Goal: Task Accomplishment & Management: Manage account settings

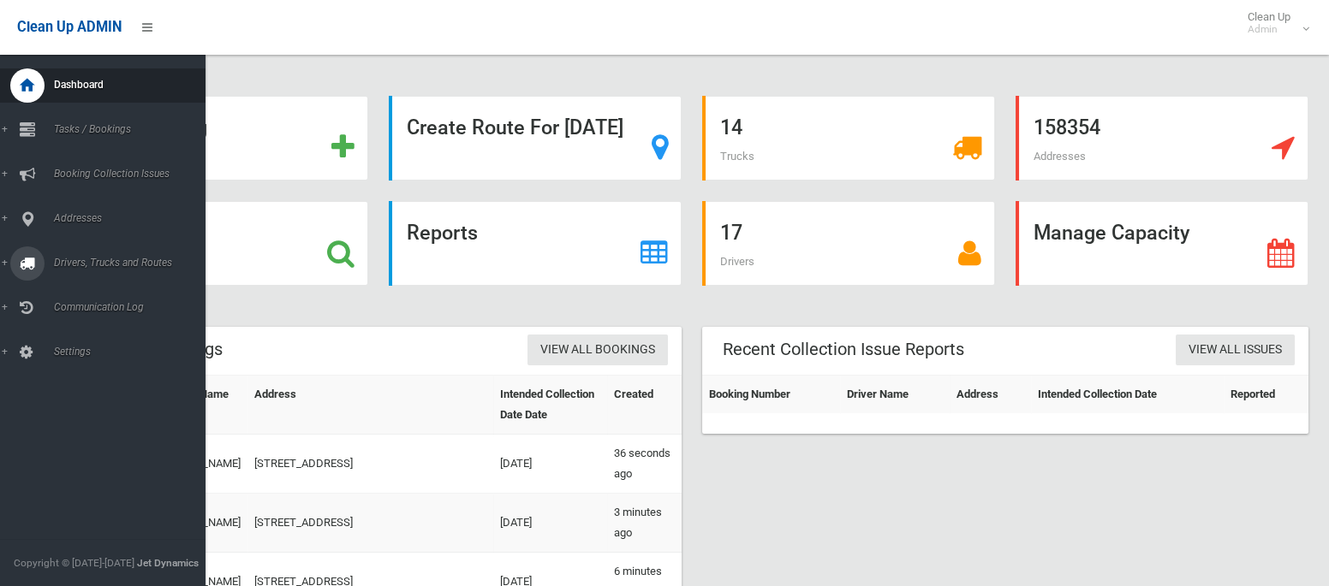
click at [95, 268] on span "Drivers, Trucks and Routes" at bounding box center [127, 263] width 157 height 12
click at [71, 368] on span "Routes" at bounding box center [120, 365] width 142 height 12
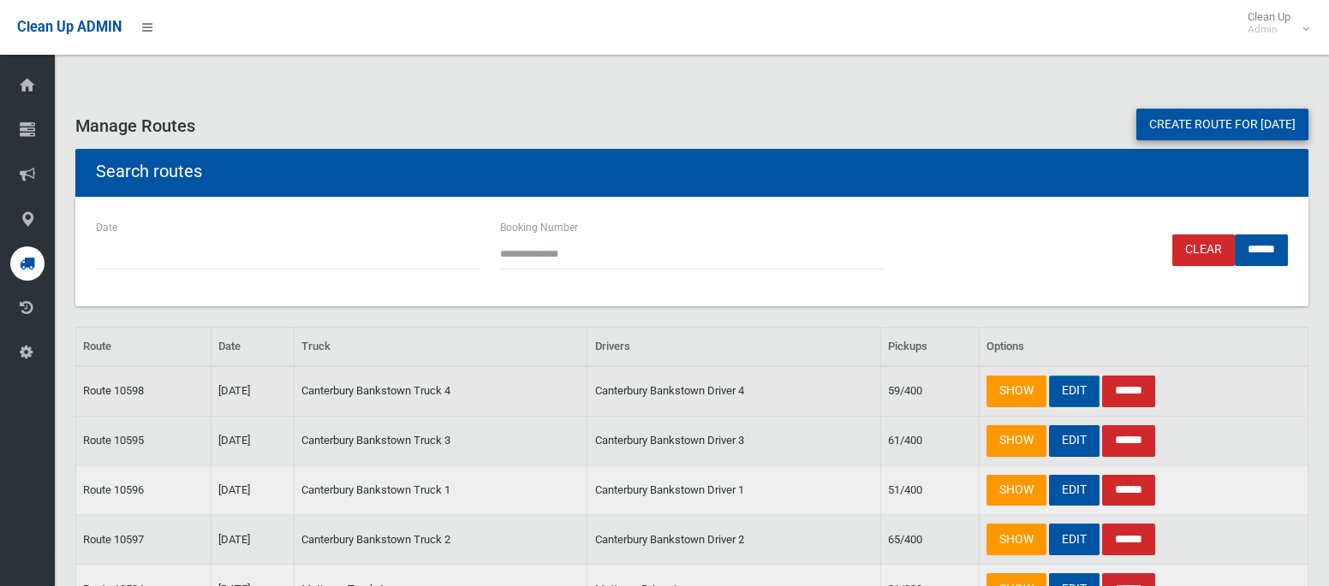
click at [1070, 389] on link "EDIT" at bounding box center [1074, 392] width 51 height 32
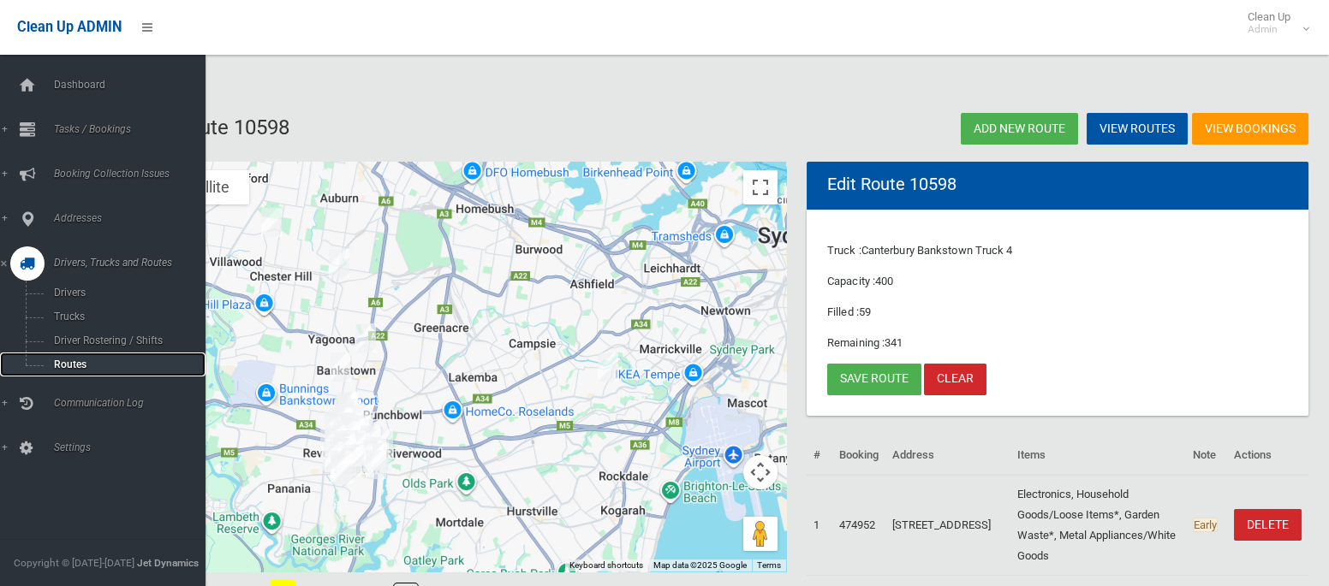
click at [61, 360] on span "Routes" at bounding box center [120, 365] width 142 height 12
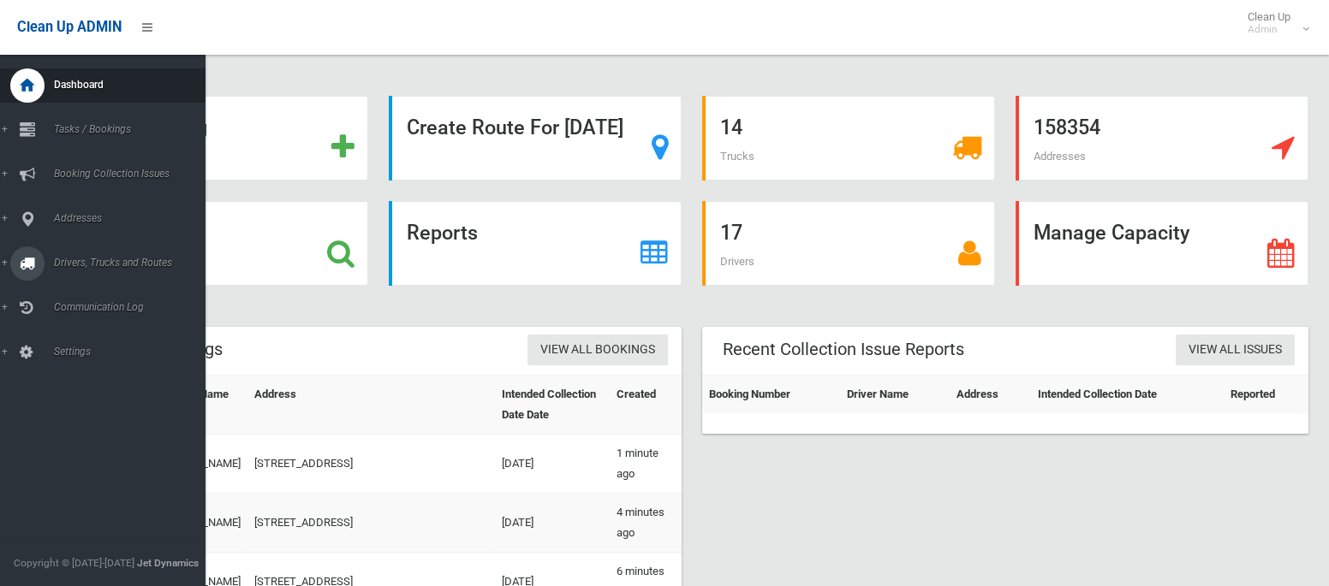
click at [79, 258] on span "Drivers, Trucks and Routes" at bounding box center [127, 263] width 157 height 12
click at [92, 128] on span "Tasks / Bookings" at bounding box center [127, 129] width 157 height 12
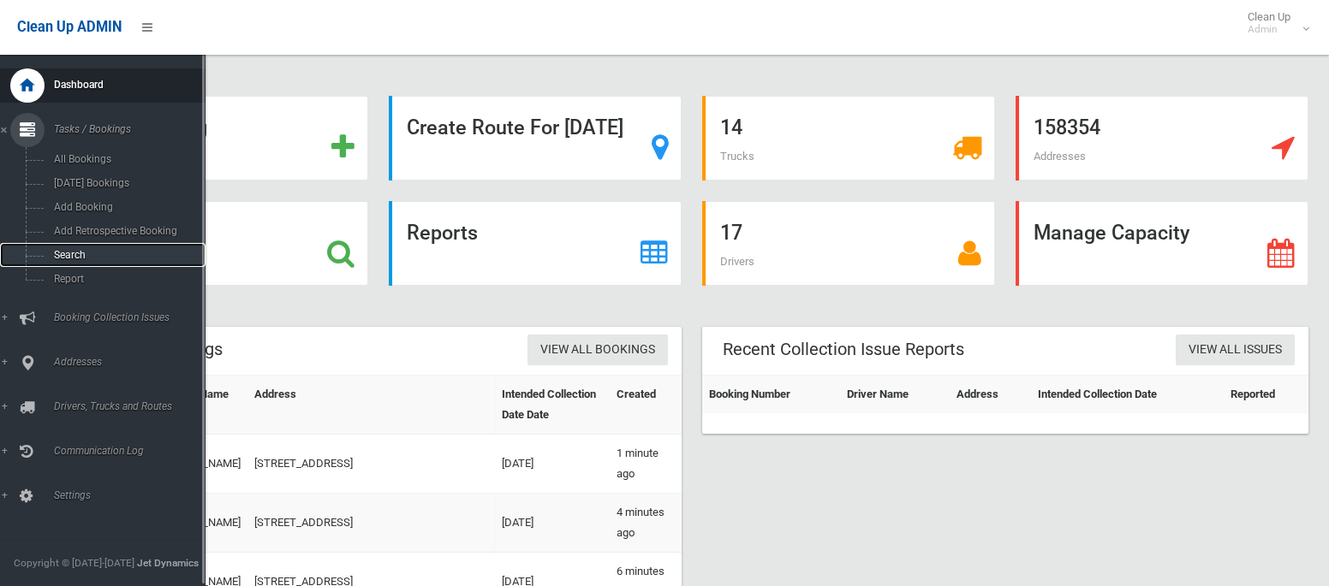
click at [75, 258] on span "Search" at bounding box center [120, 255] width 142 height 12
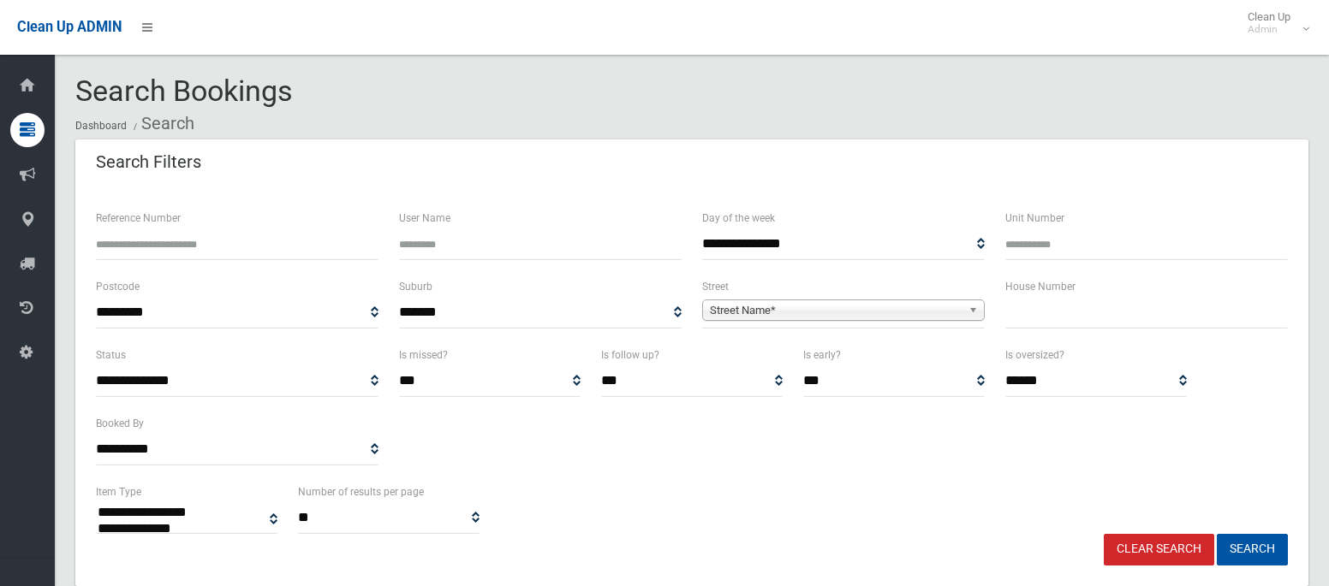
select select
click at [1061, 313] on input "text" at bounding box center [1146, 313] width 282 height 32
type input "**"
click at [894, 311] on span "Street Name*" at bounding box center [836, 310] width 252 height 21
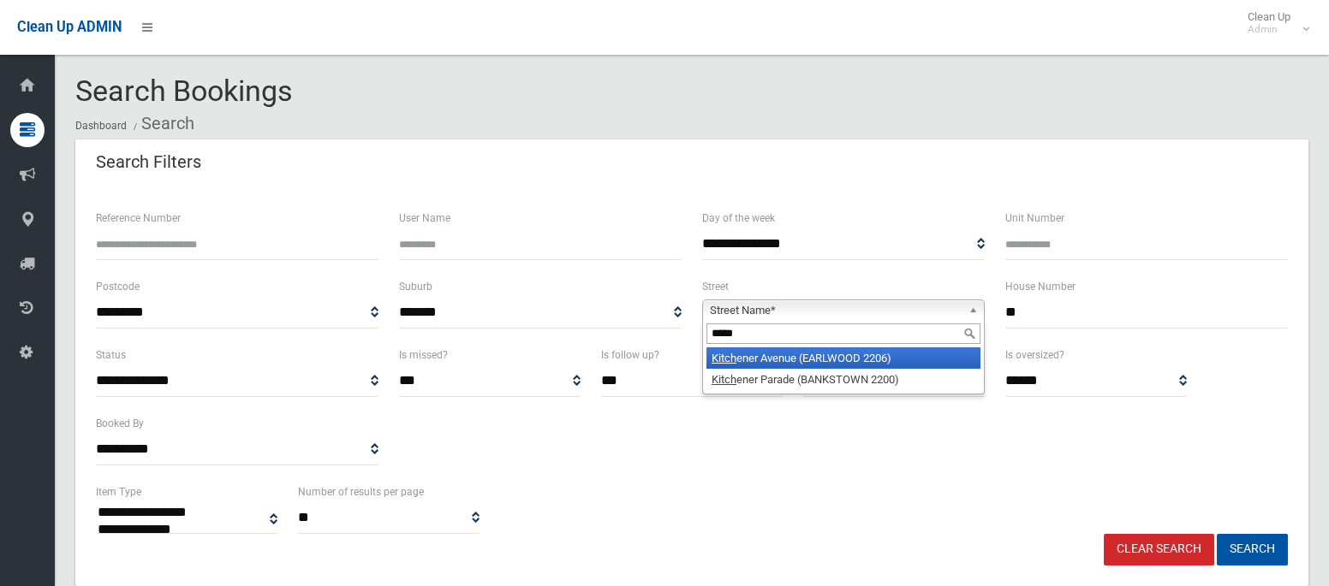
type input "*****"
click at [887, 359] on li "Kitch ener Avenue (EARLWOOD 2206)" at bounding box center [843, 358] width 274 height 21
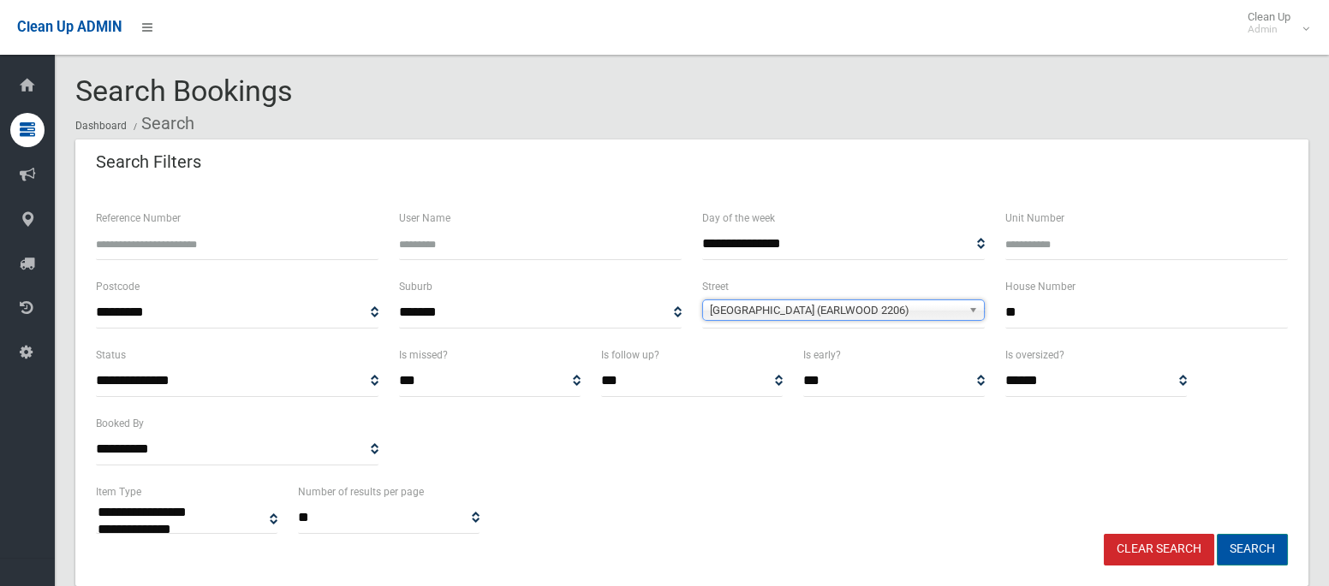
click at [1263, 549] on button "Search" at bounding box center [1251, 550] width 71 height 32
select select
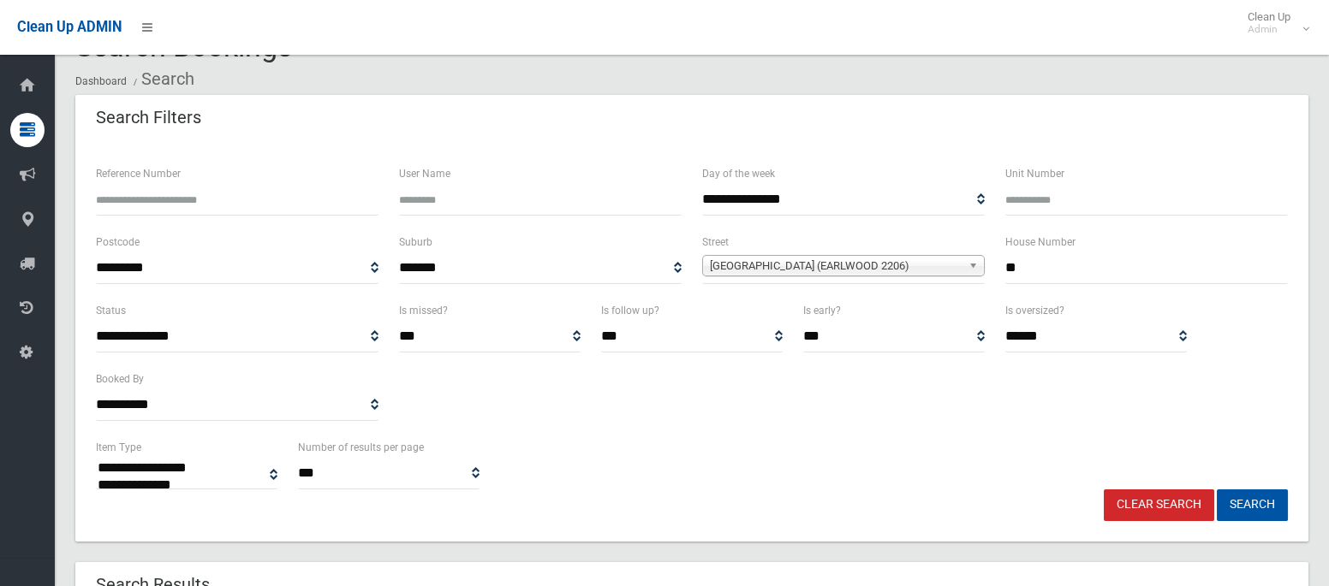
scroll to position [43, 0]
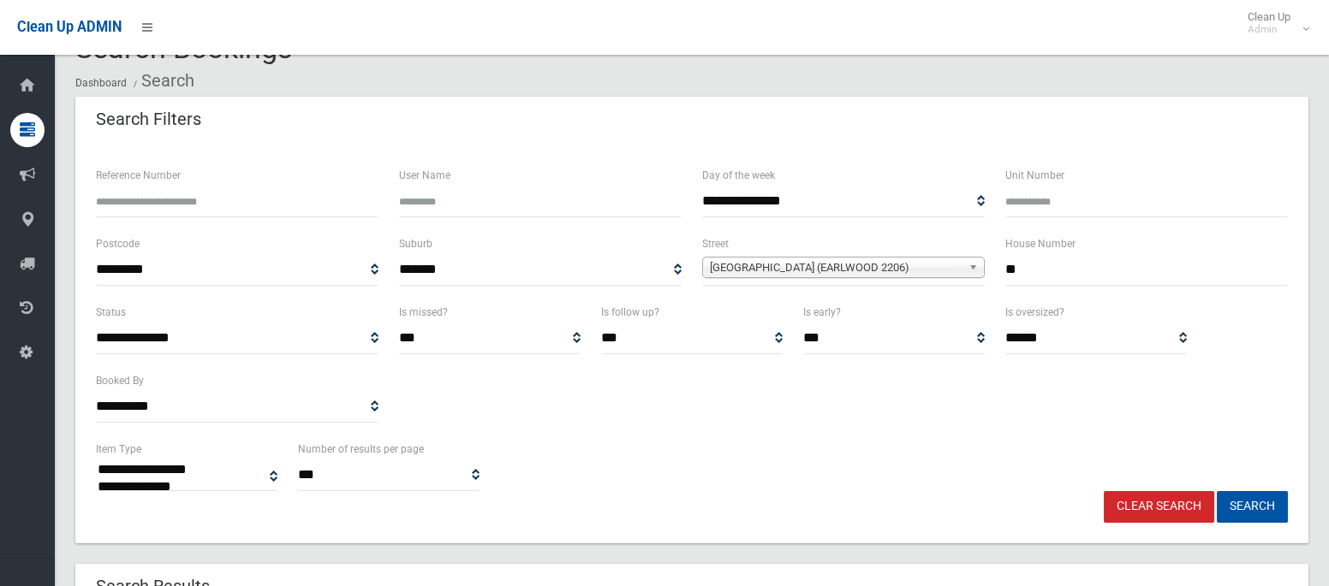
click at [1014, 267] on input "**" at bounding box center [1146, 270] width 282 height 32
type input "**"
click at [1216, 491] on button "Search" at bounding box center [1251, 507] width 71 height 32
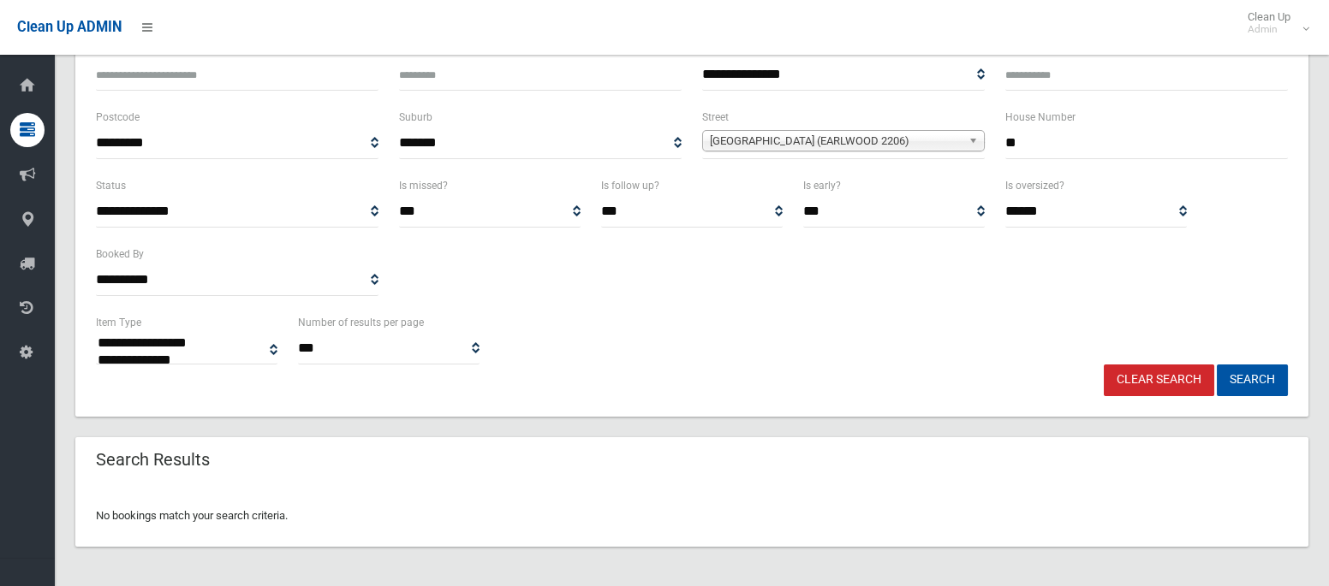
scroll to position [0, 0]
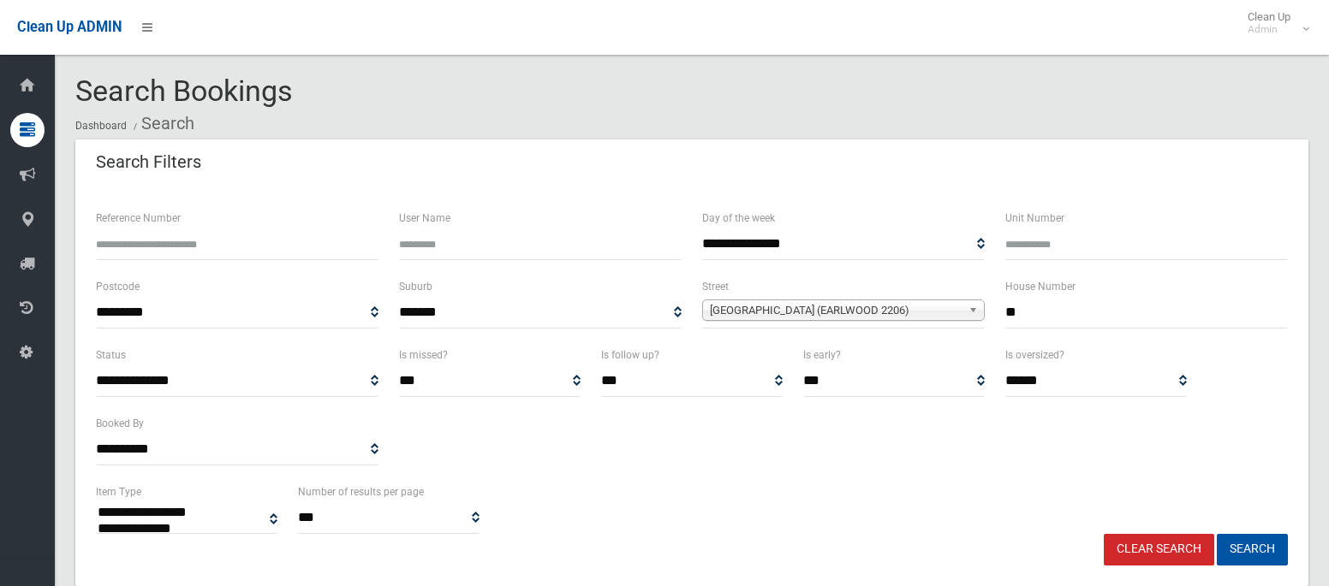
select select
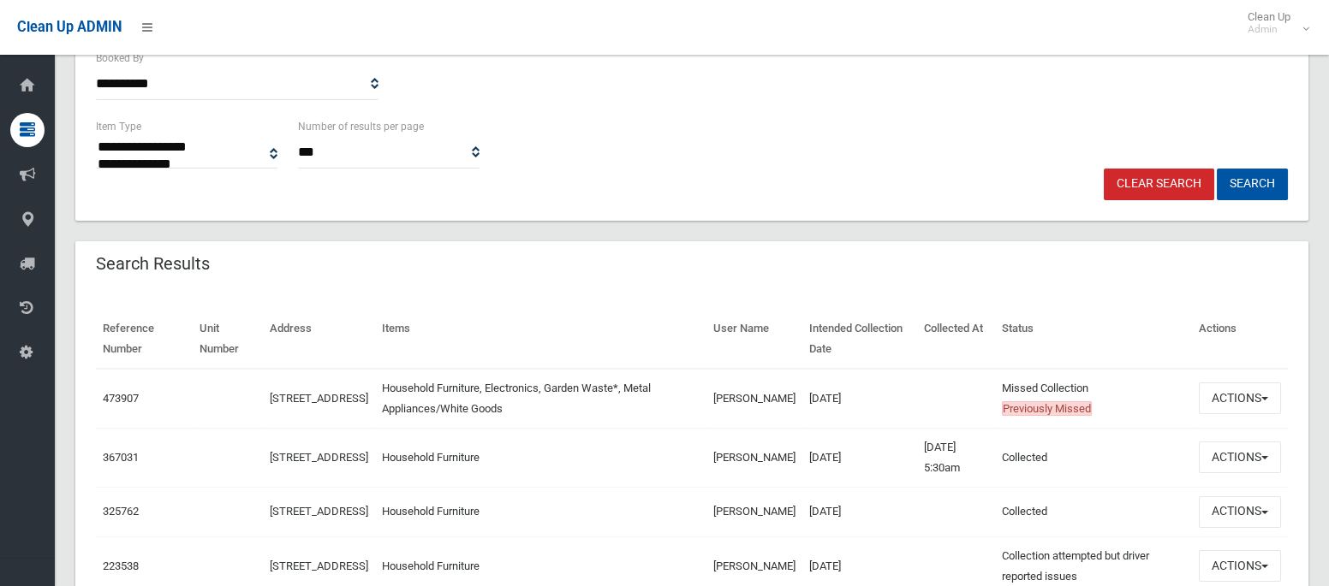
scroll to position [366, 0]
click at [1234, 395] on button "Actions" at bounding box center [1239, 398] width 82 height 32
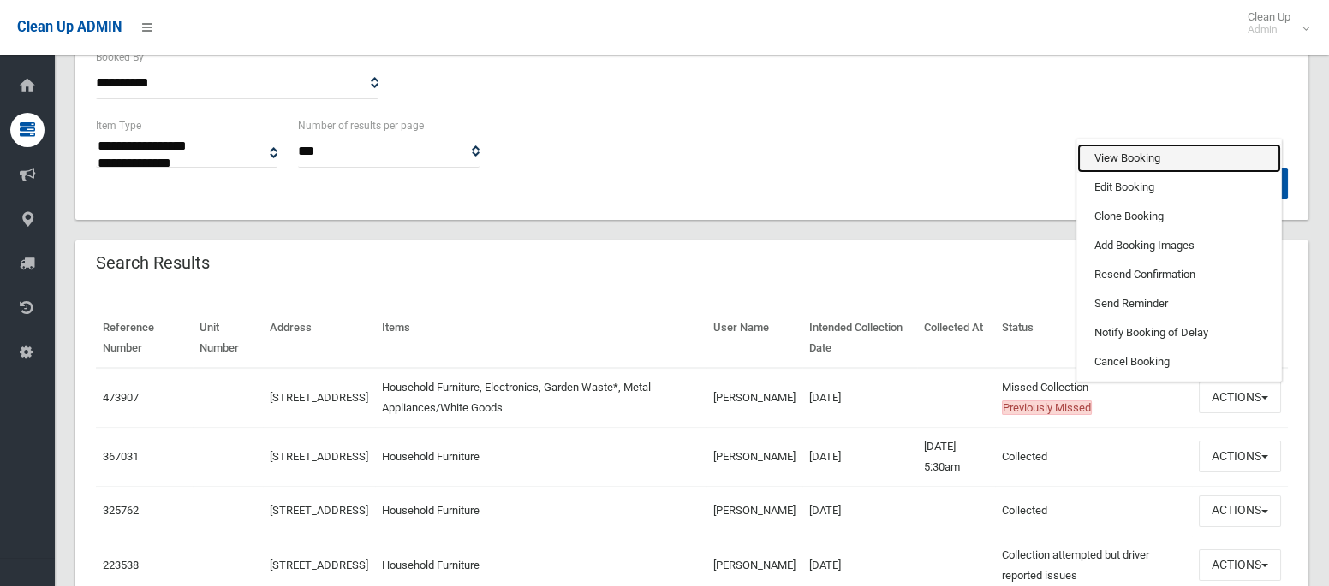
click at [1090, 152] on link "View Booking" at bounding box center [1179, 158] width 204 height 29
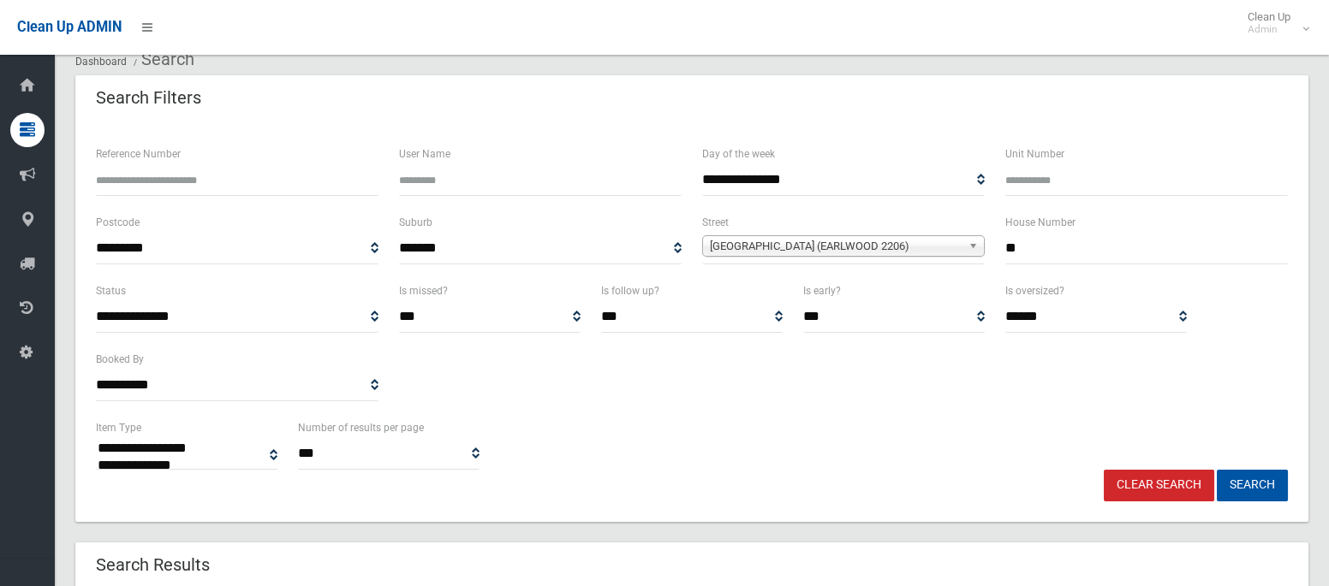
scroll to position [62, 0]
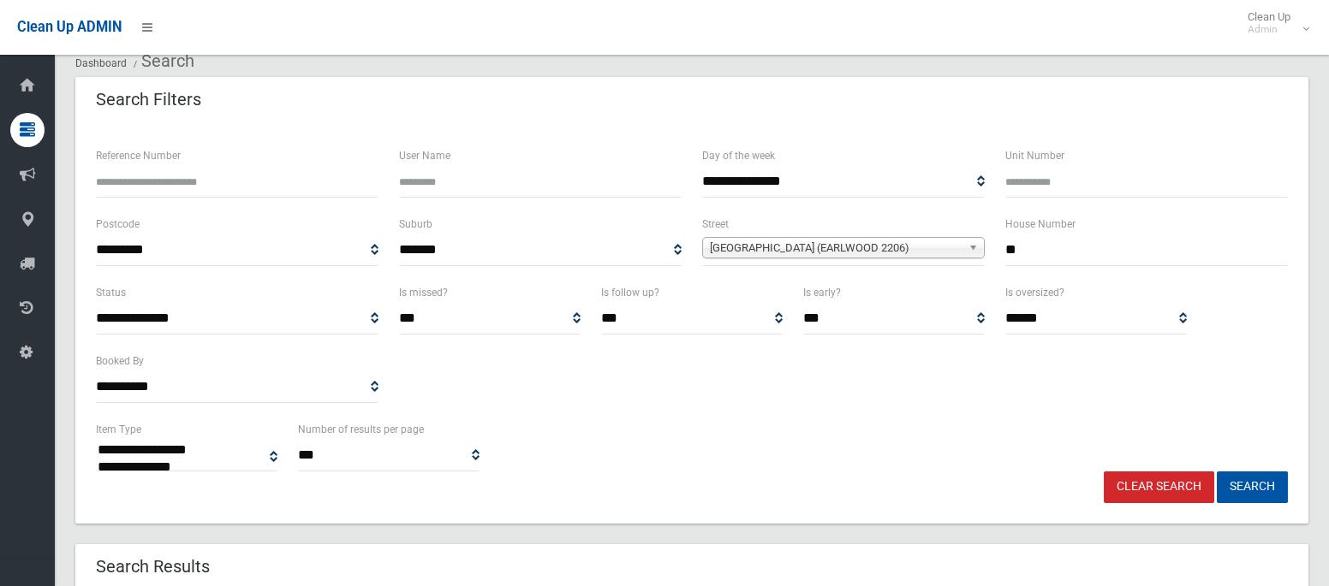
click at [1017, 243] on input "**" at bounding box center [1146, 251] width 282 height 32
type input "**"
click at [883, 250] on span "[GEOGRAPHIC_DATA] (EARLWOOD 2206)" at bounding box center [836, 248] width 252 height 21
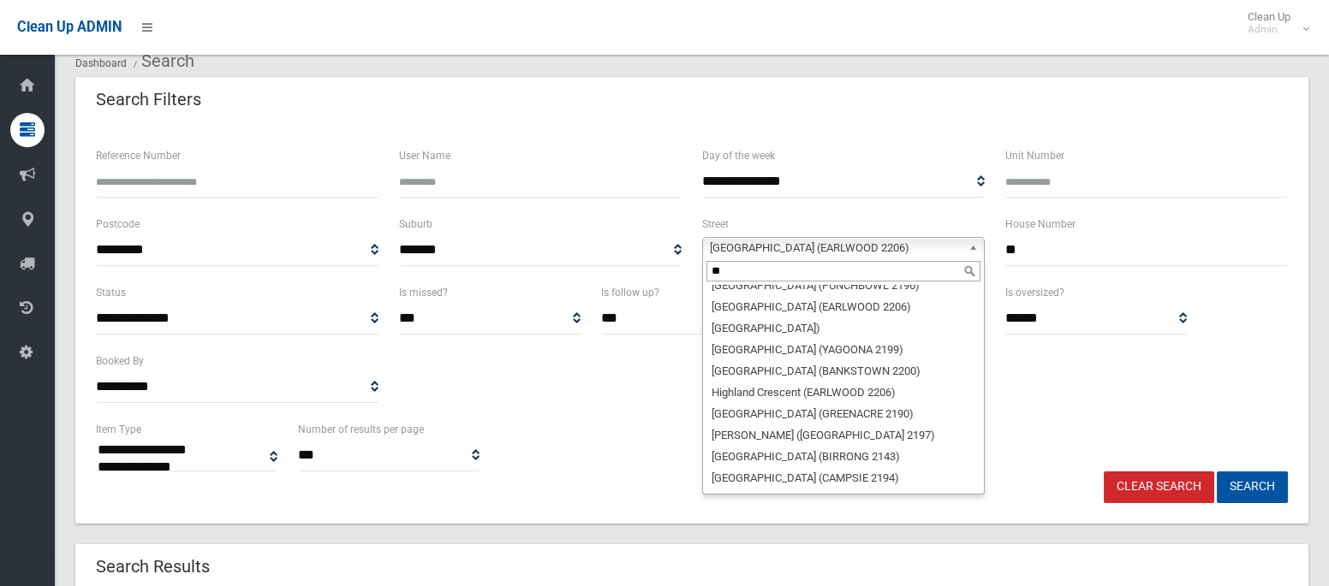
scroll to position [0, 0]
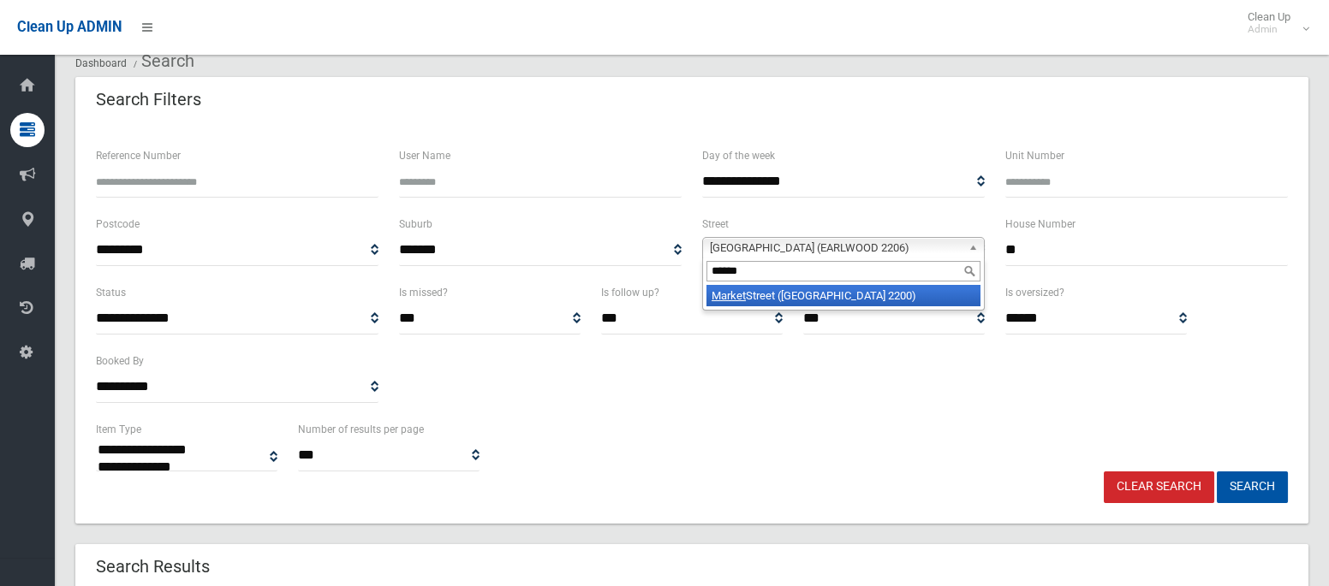
type input "******"
click at [892, 294] on li "Market Street (CONDELL PARK 2200)" at bounding box center [843, 295] width 274 height 21
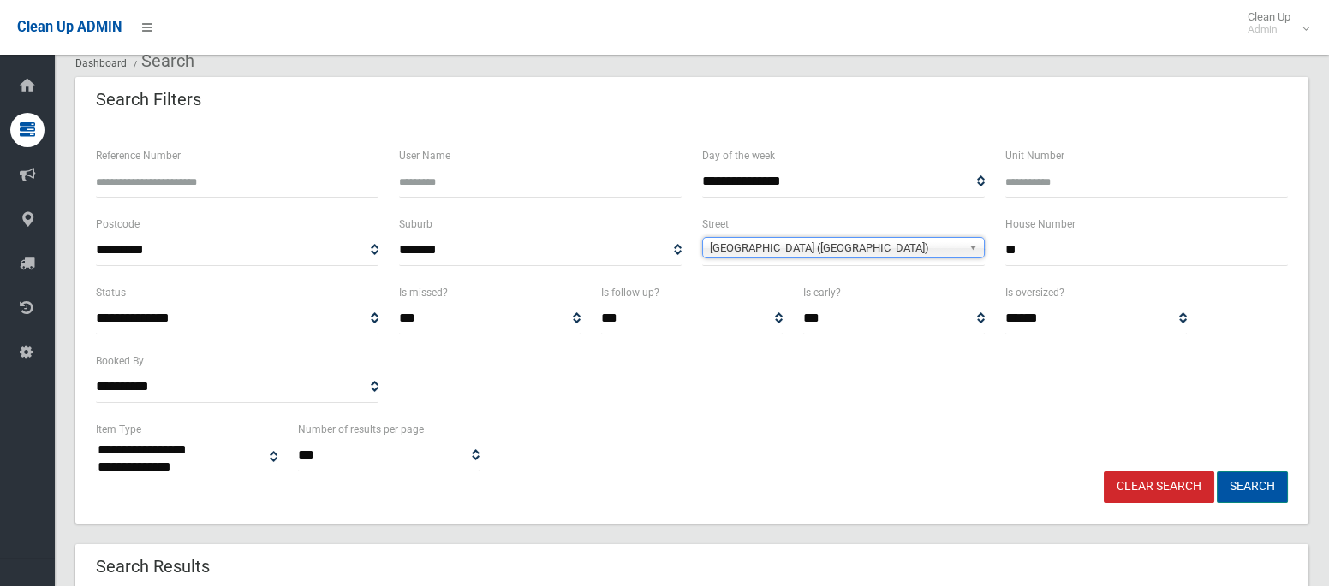
click at [1239, 476] on button "Search" at bounding box center [1251, 488] width 71 height 32
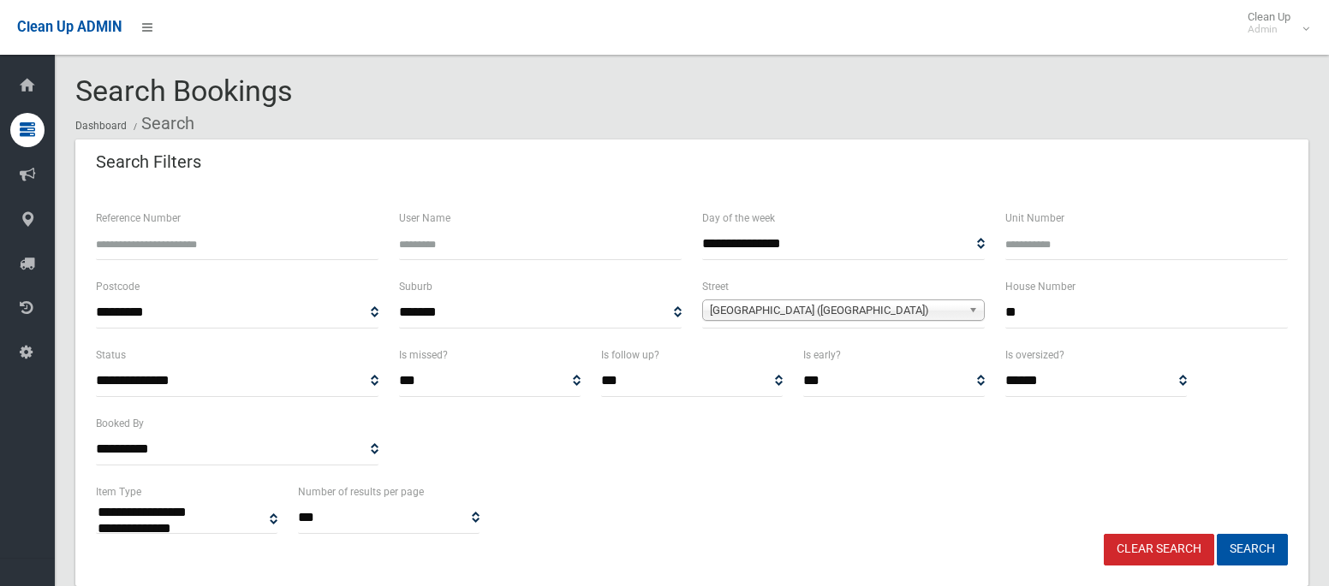
select select
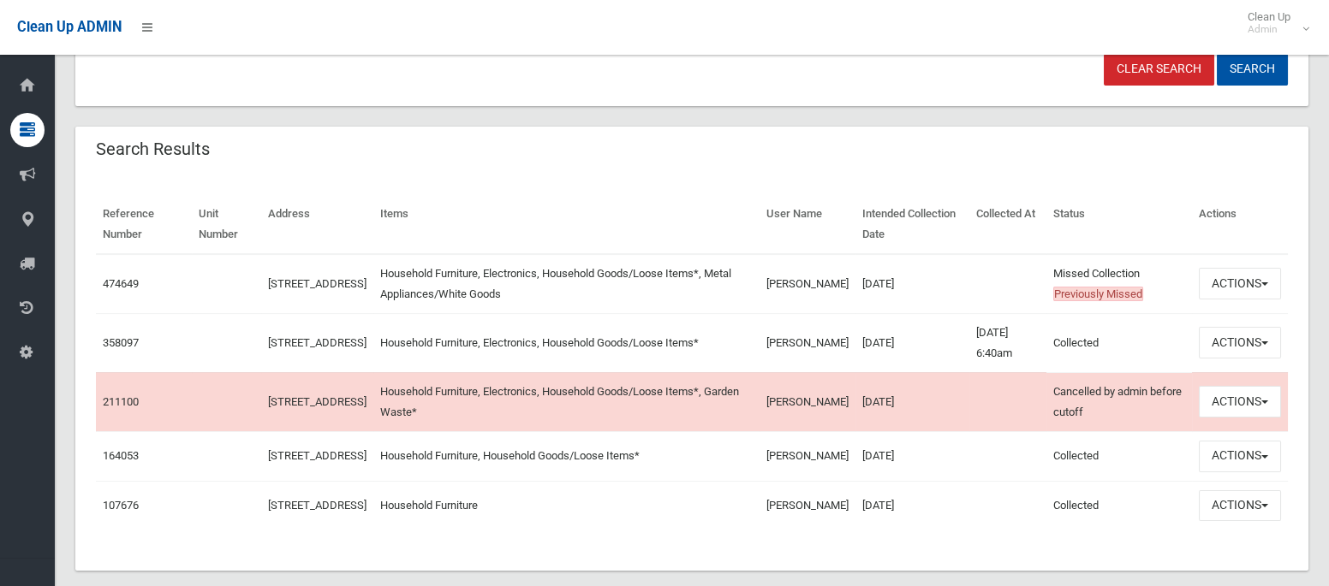
scroll to position [482, 0]
click at [1236, 278] on button "Actions" at bounding box center [1239, 282] width 82 height 32
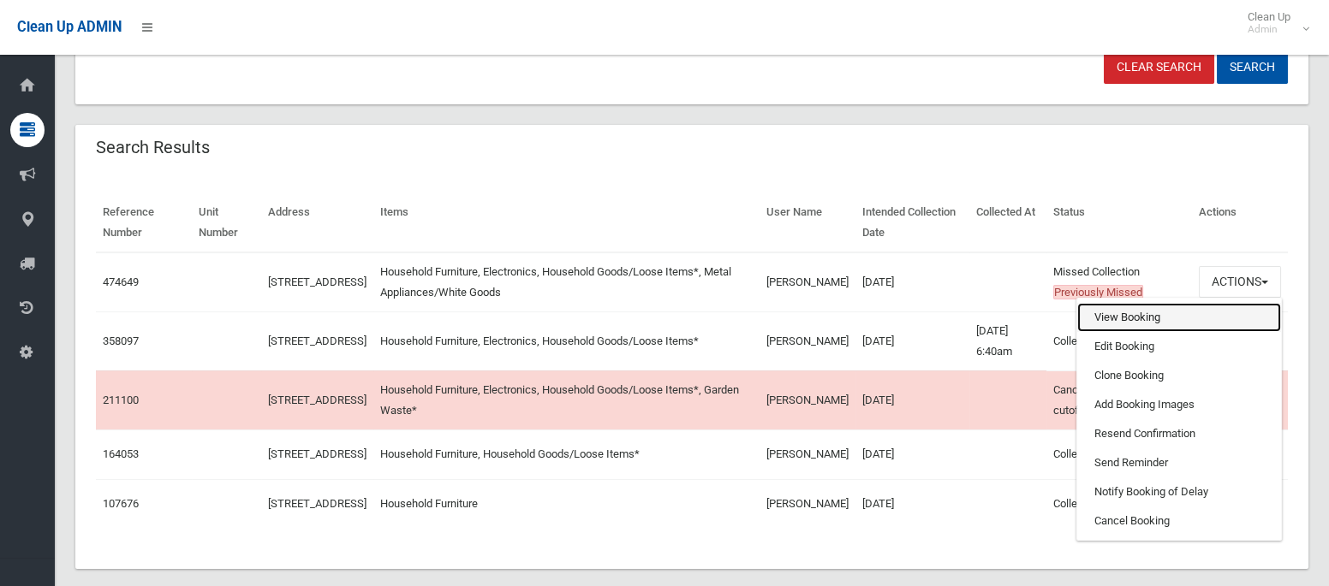
click at [1168, 315] on link "View Booking" at bounding box center [1179, 317] width 204 height 29
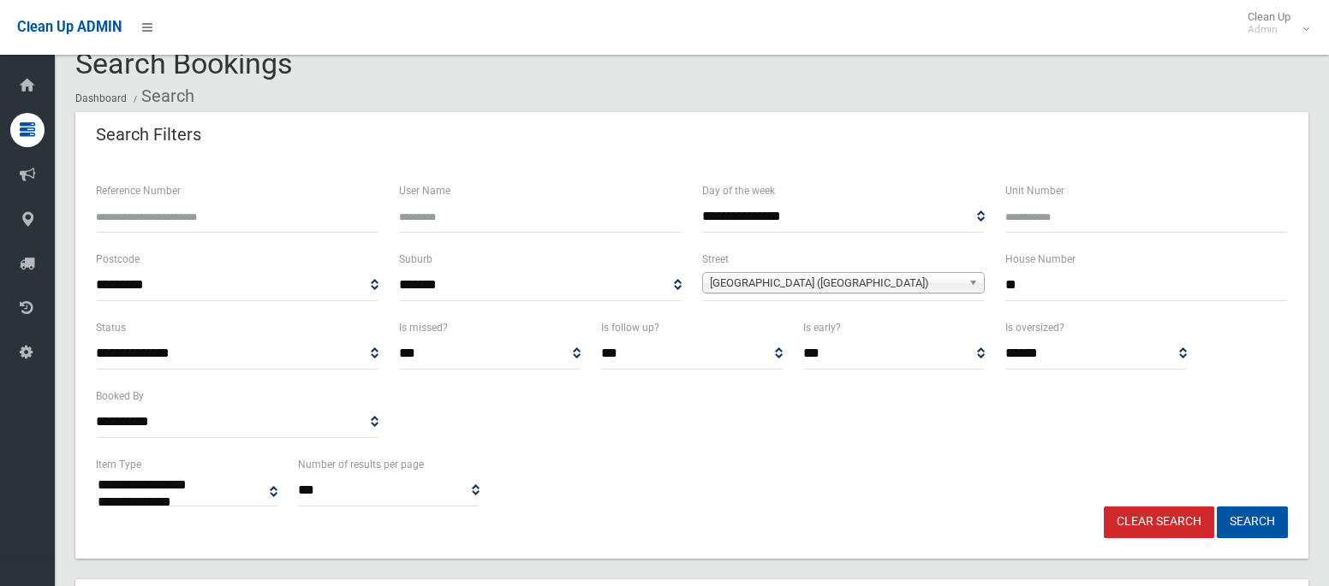
scroll to position [25, 0]
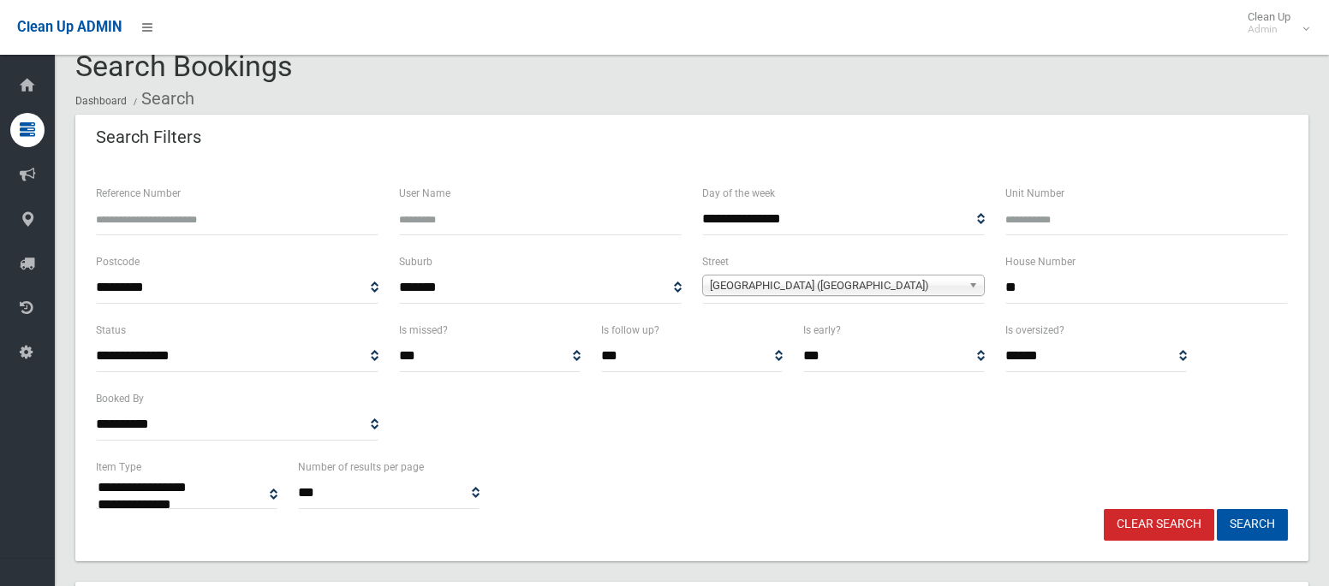
click at [1012, 289] on input "**" at bounding box center [1146, 288] width 282 height 32
type input "**"
click at [851, 288] on span "Market Street (CONDELL PARK 2200)" at bounding box center [836, 286] width 252 height 21
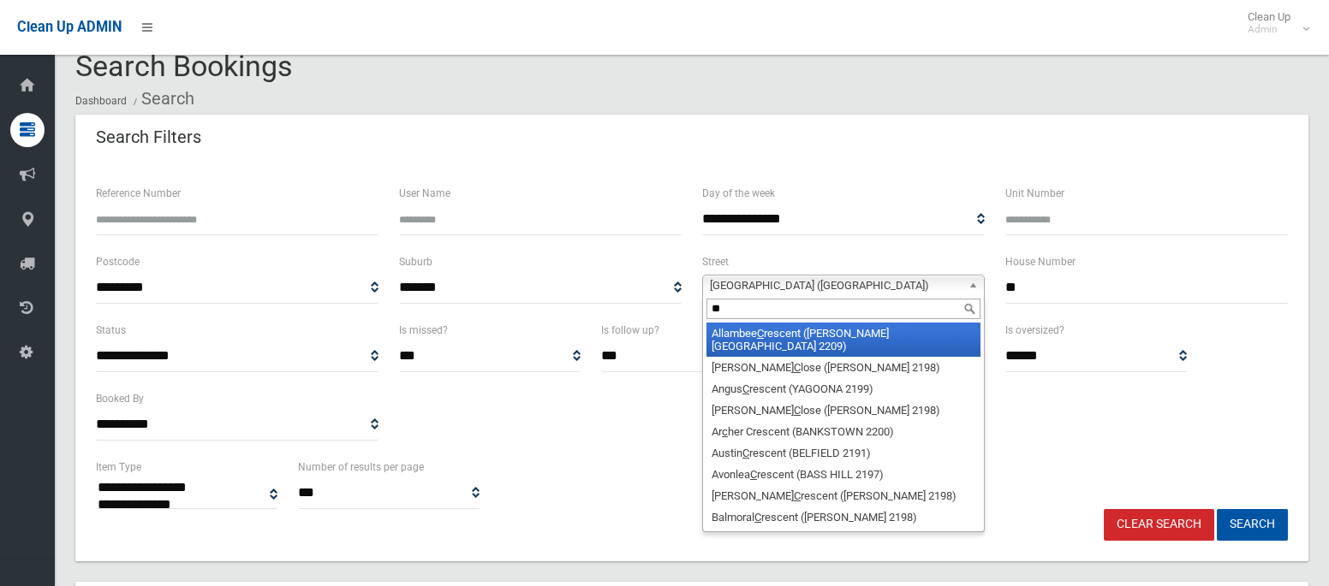
scroll to position [0, 0]
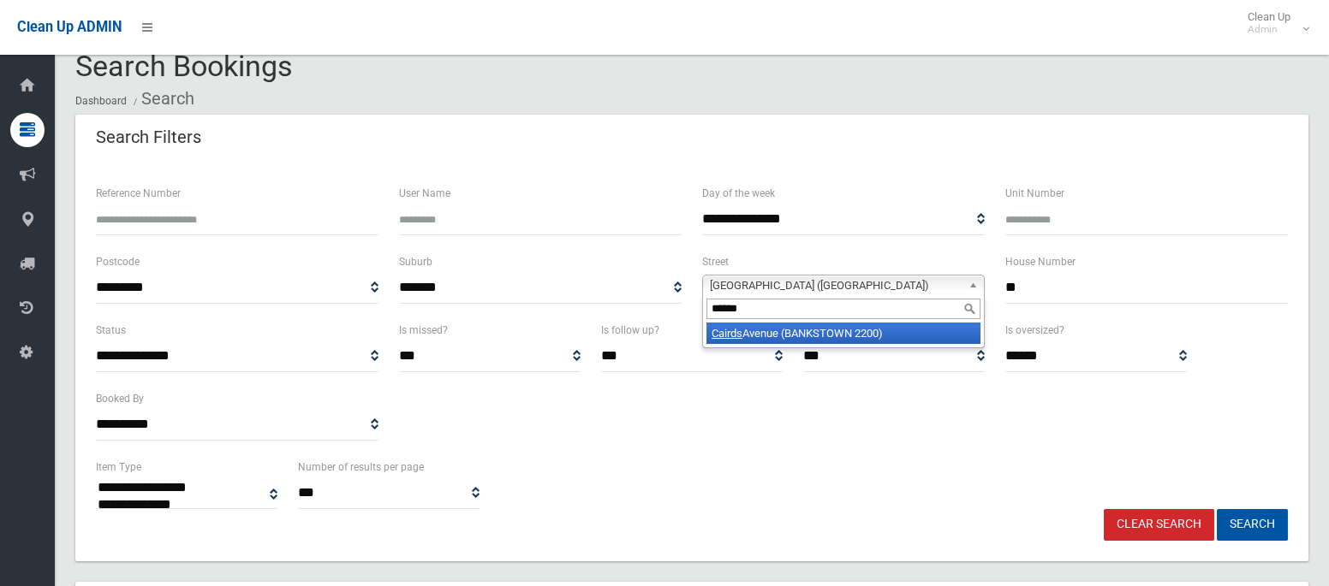
type input "******"
click at [826, 337] on li "Cairds Avenue (BANKSTOWN 2200)" at bounding box center [843, 333] width 274 height 21
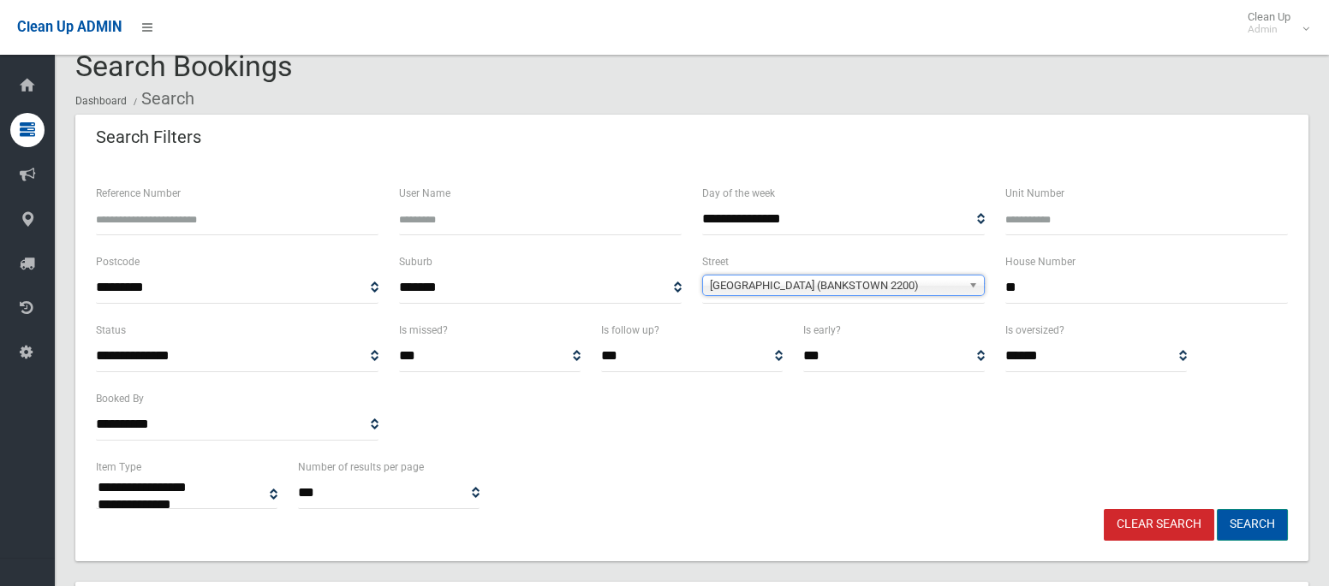
click at [1246, 521] on button "Search" at bounding box center [1251, 525] width 71 height 32
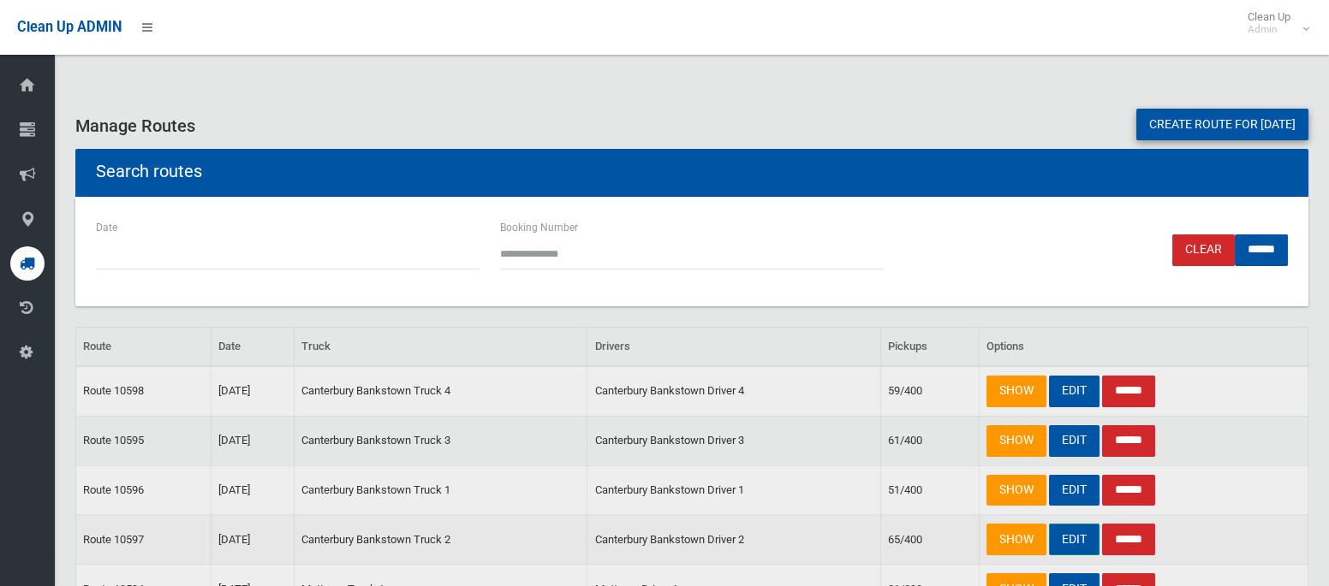
click at [1077, 543] on link "EDIT" at bounding box center [1074, 540] width 51 height 32
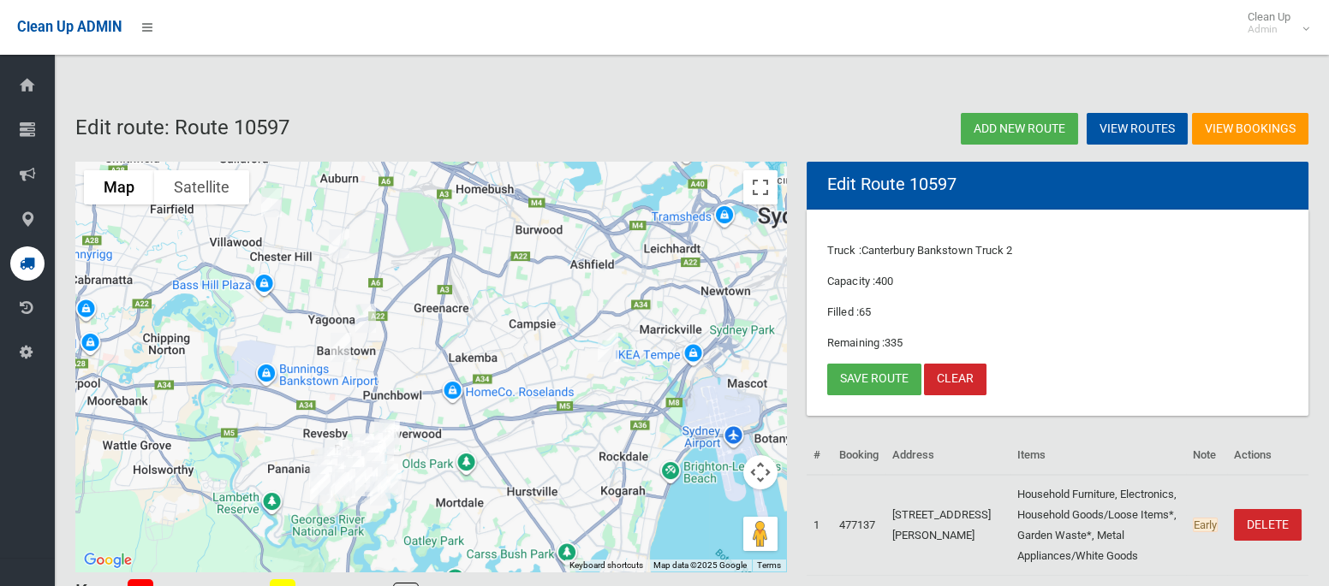
click at [334, 347] on img "86 Market Street, CONDELL PARK NSW 2200" at bounding box center [341, 347] width 34 height 43
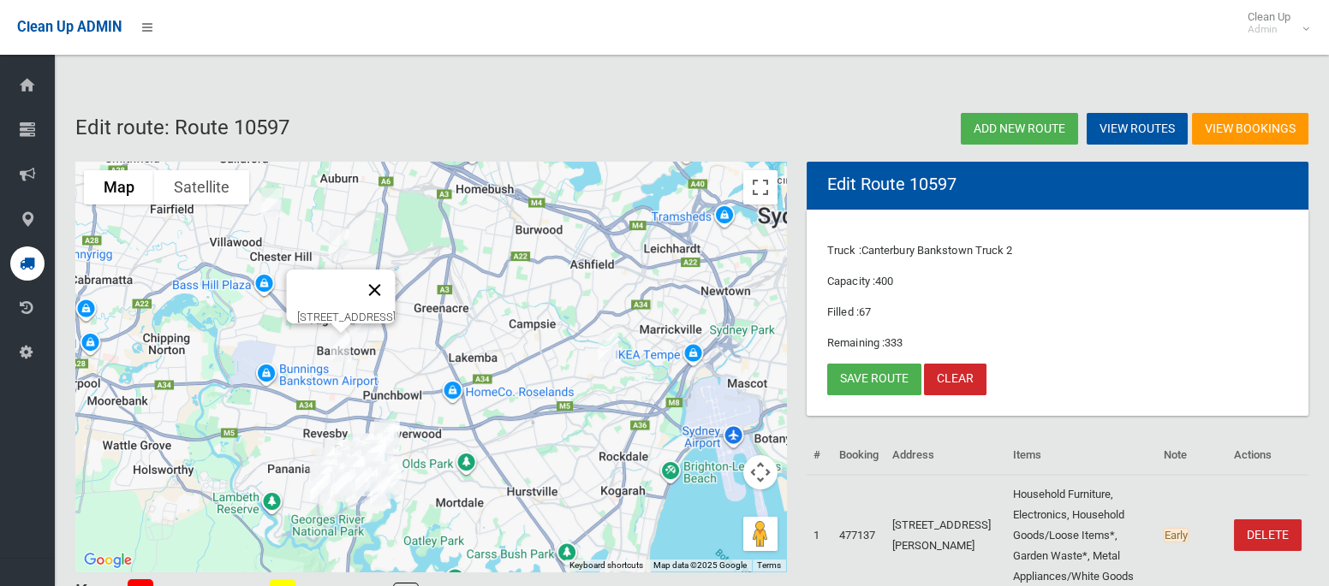
click at [395, 278] on button "Close" at bounding box center [374, 290] width 41 height 41
click at [880, 376] on link "Save route" at bounding box center [874, 380] width 94 height 32
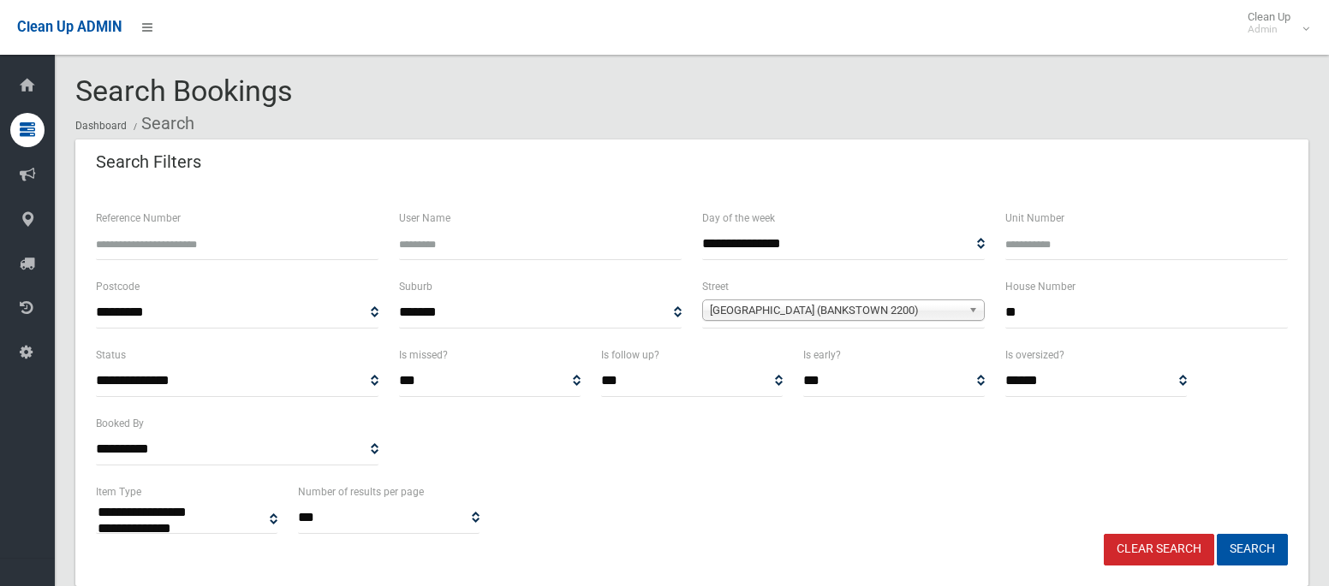
select select
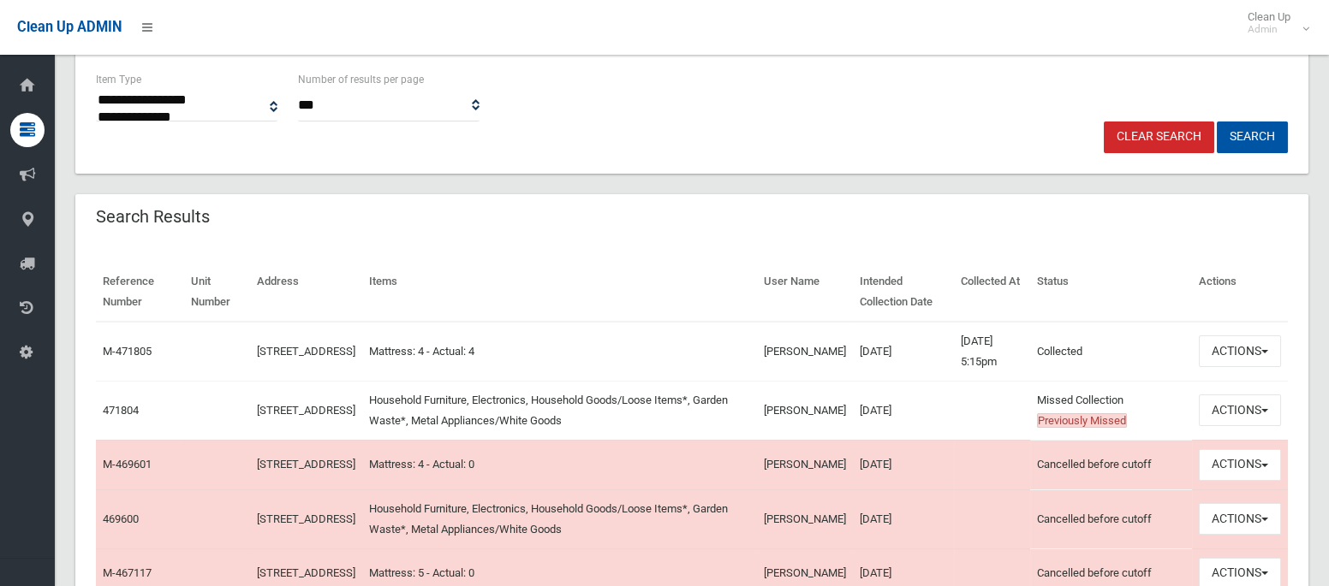
scroll to position [419, 0]
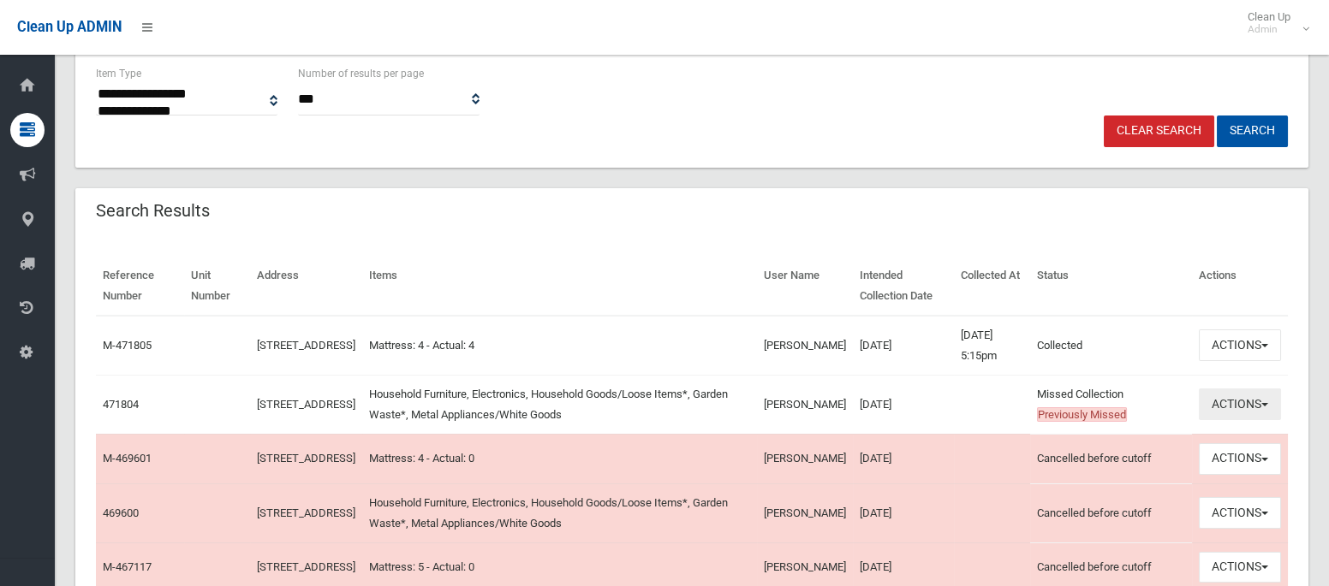
click at [1226, 413] on button "Actions" at bounding box center [1239, 405] width 82 height 32
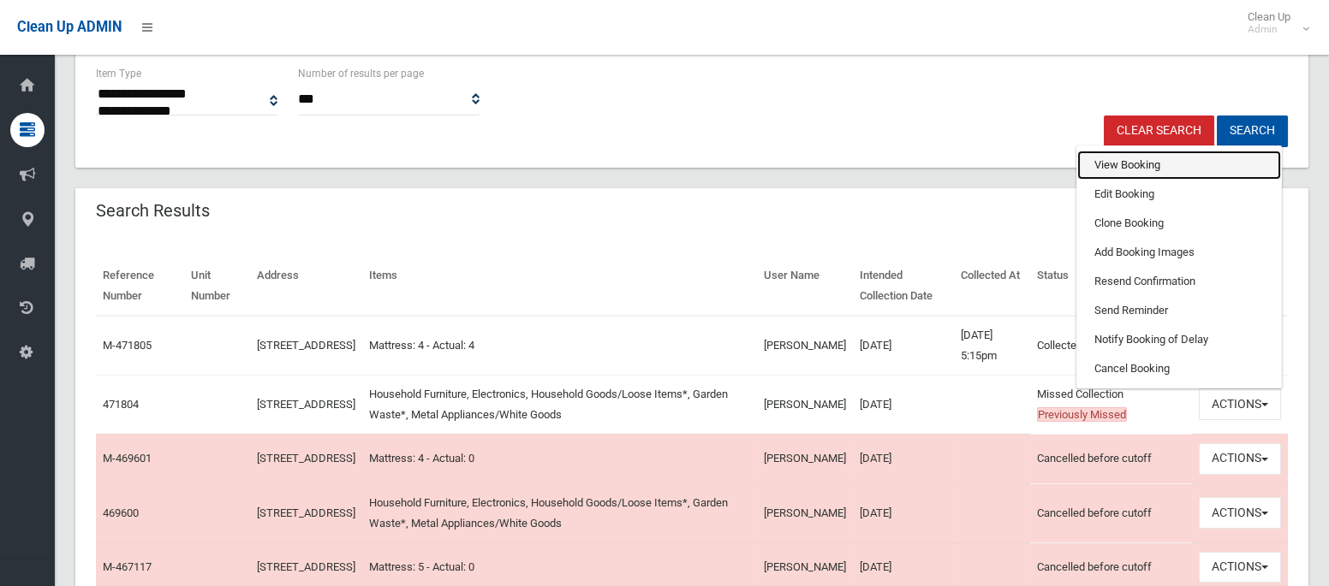
click at [1104, 169] on link "View Booking" at bounding box center [1179, 165] width 204 height 29
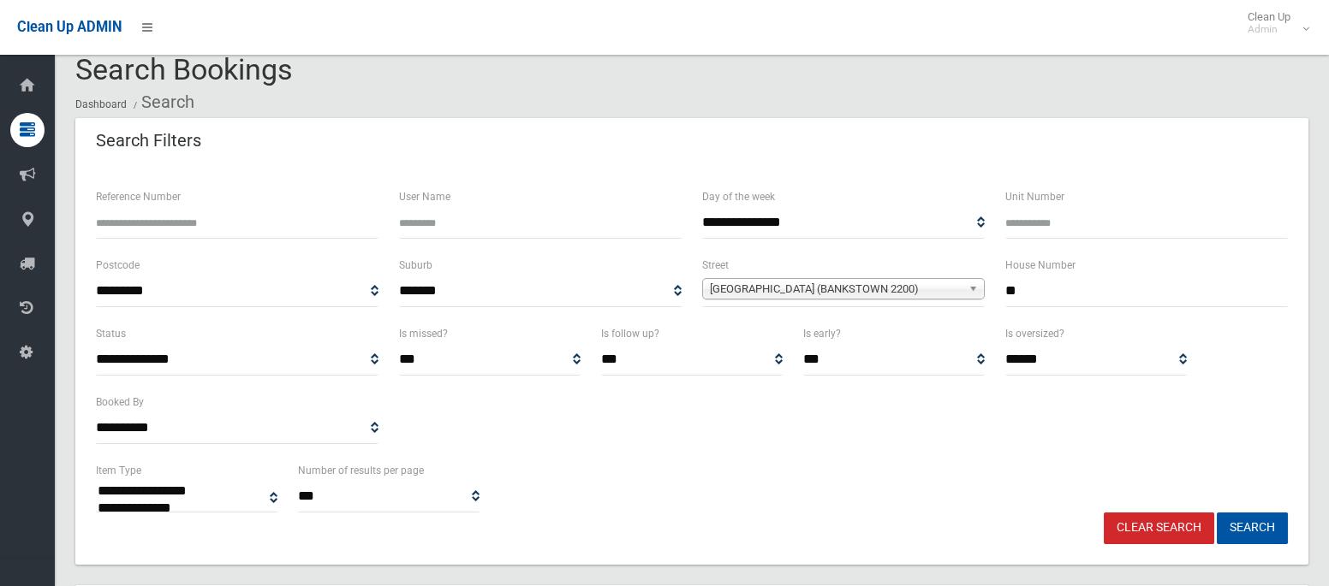
scroll to position [18, 0]
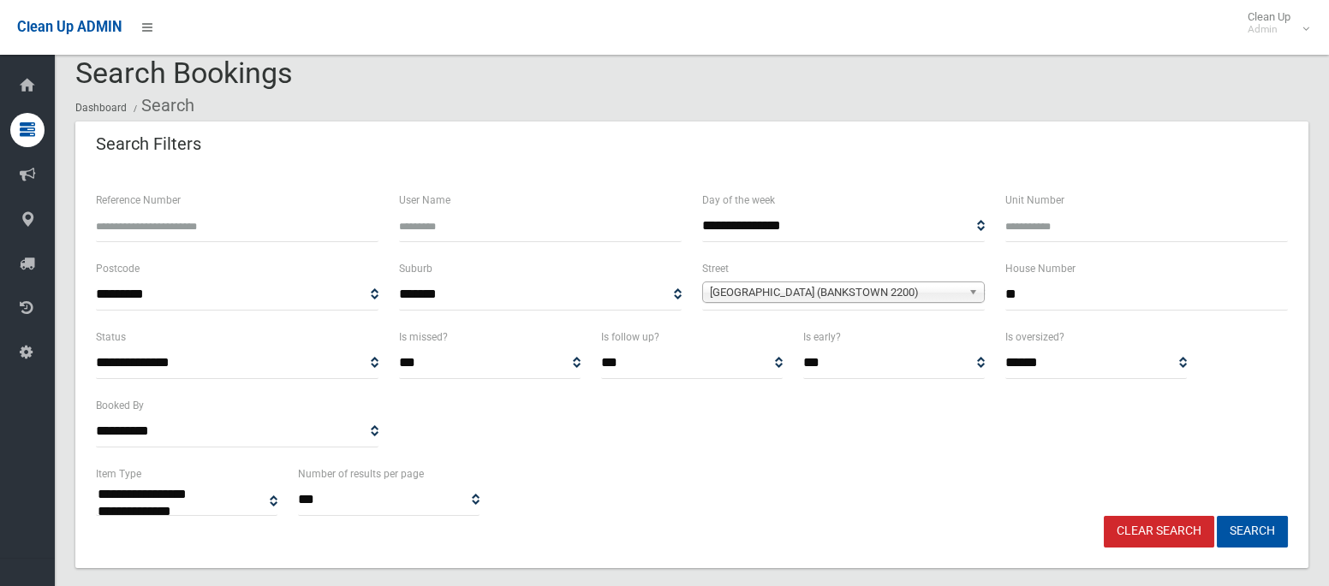
click at [1017, 297] on input "**" at bounding box center [1146, 295] width 282 height 32
type input "*"
click at [909, 291] on span "Cairds Avenue (BANKSTOWN 2200)" at bounding box center [836, 292] width 252 height 21
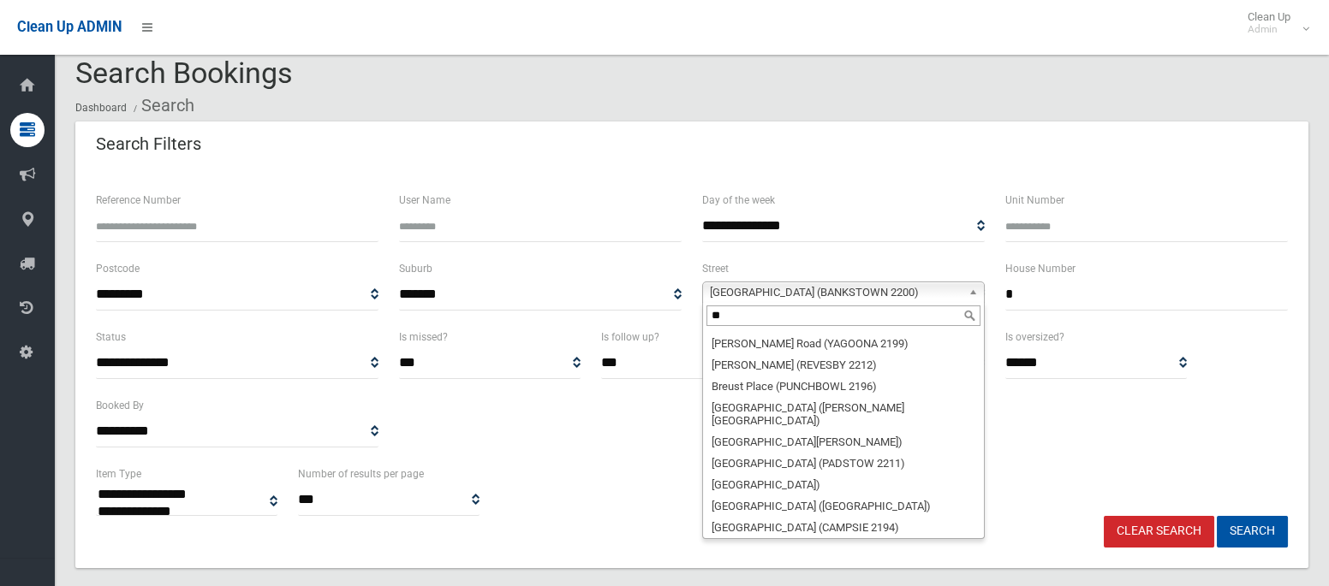
scroll to position [0, 0]
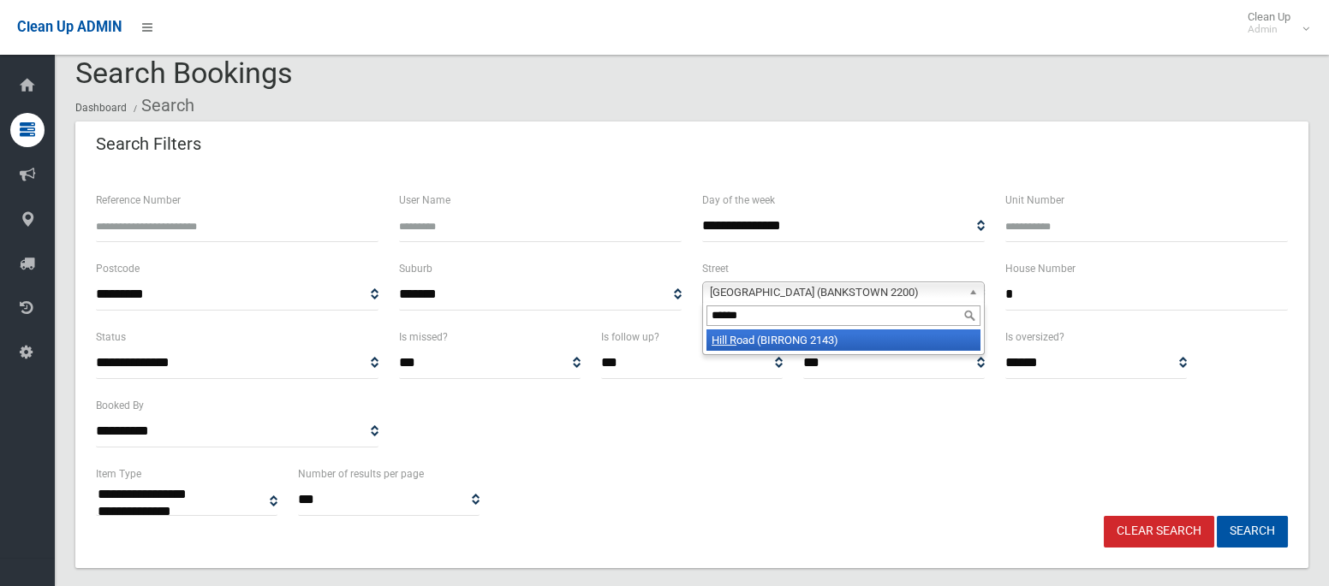
type input "******"
click at [814, 348] on li "Hill R oad (BIRRONG 2143)" at bounding box center [843, 340] width 274 height 21
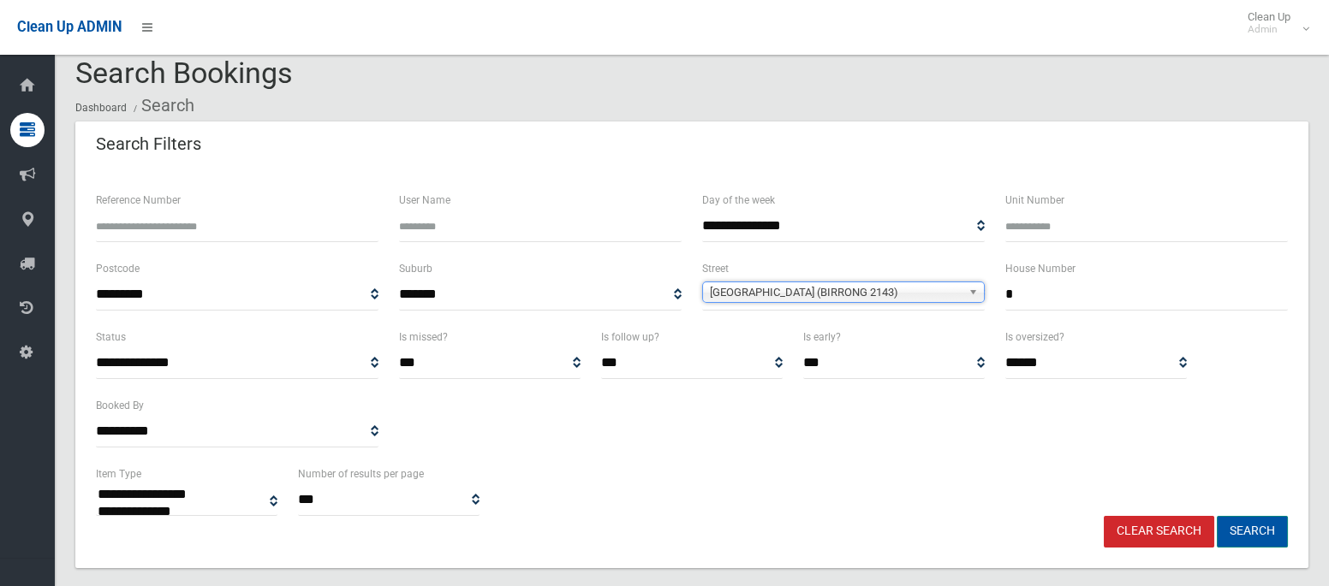
click at [1258, 522] on button "Search" at bounding box center [1251, 532] width 71 height 32
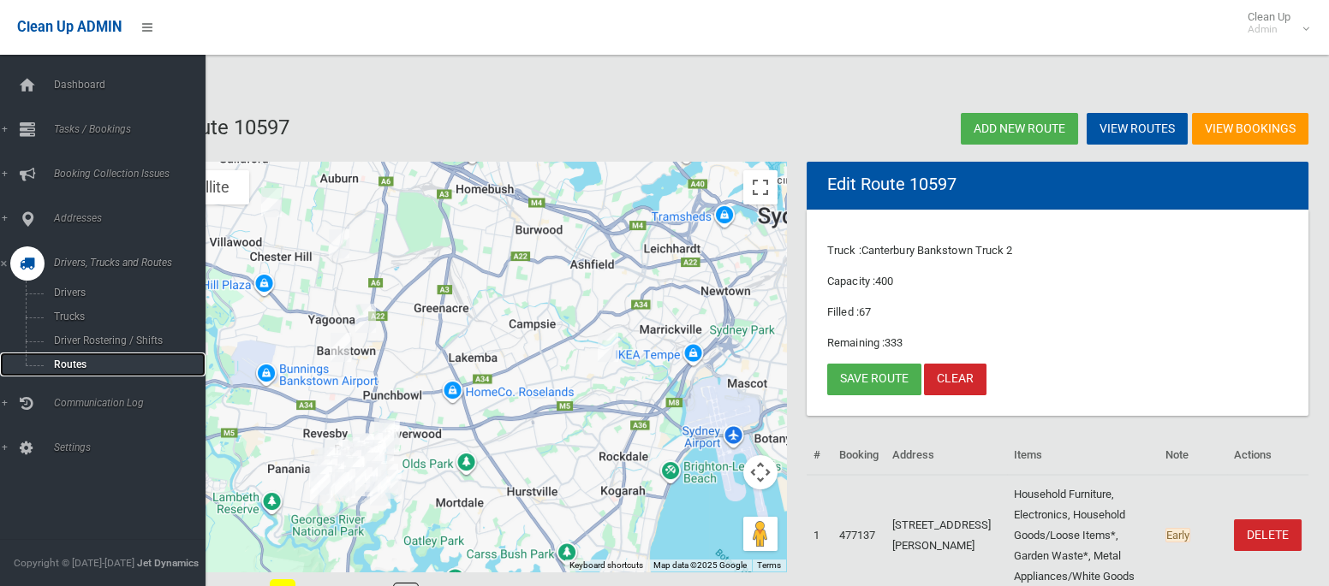
click at [51, 365] on span "Routes" at bounding box center [120, 365] width 142 height 12
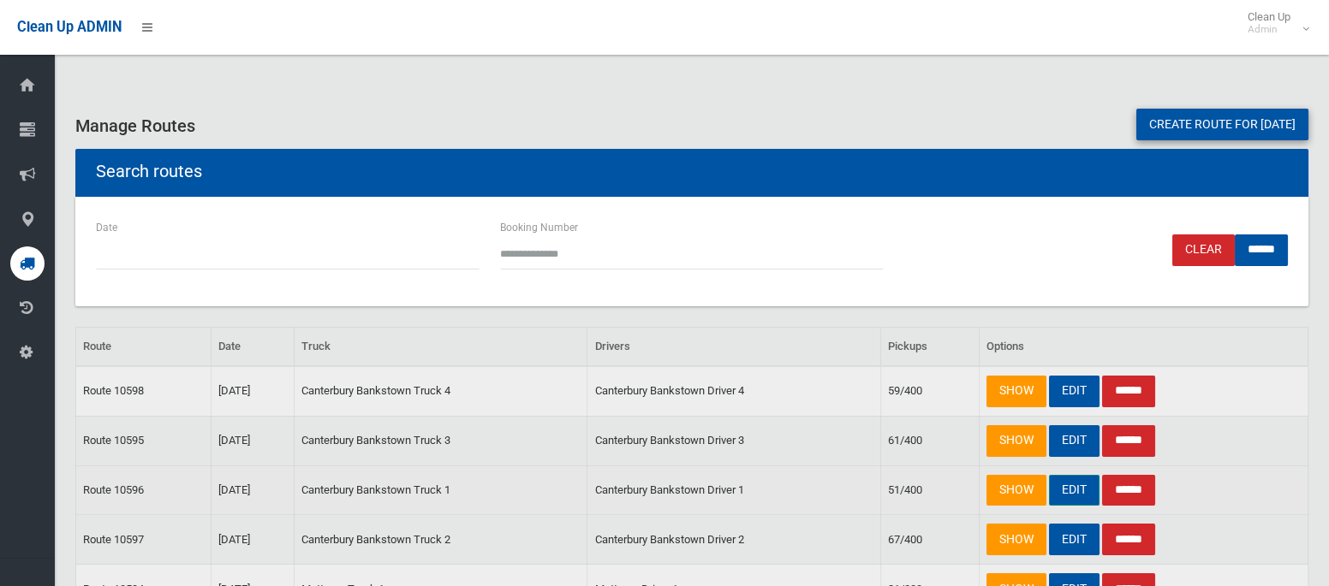
click at [1066, 491] on link "EDIT" at bounding box center [1074, 491] width 51 height 32
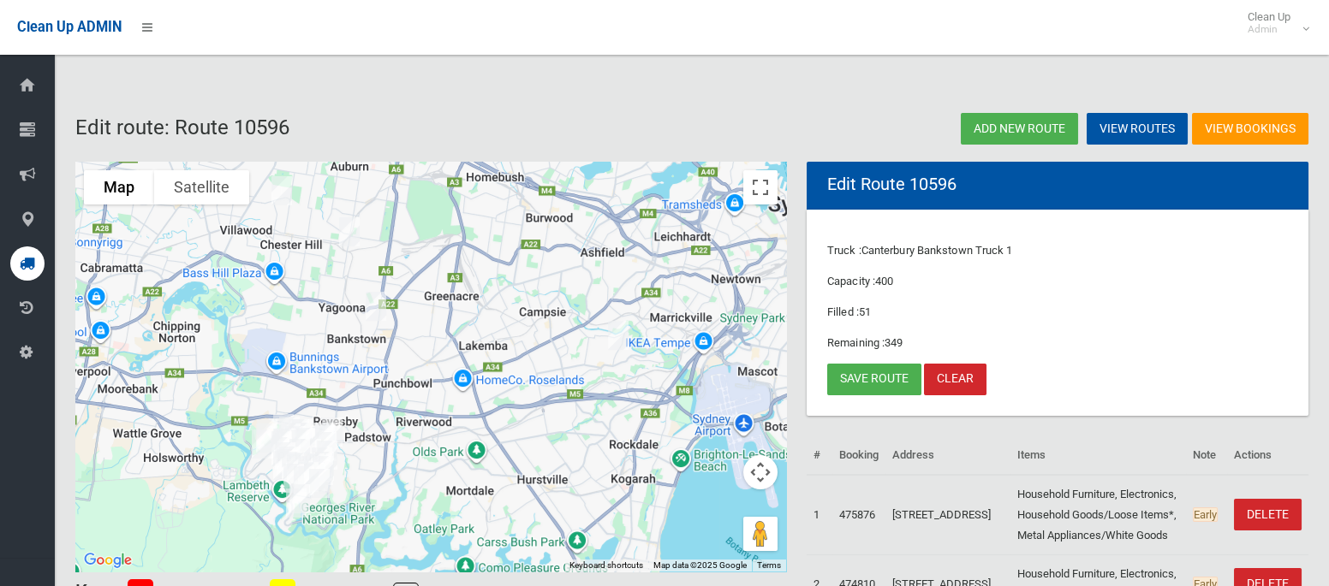
click at [370, 305] on img "24 Cairds Avenue, BANKSTOWN NSW 2200" at bounding box center [376, 306] width 34 height 43
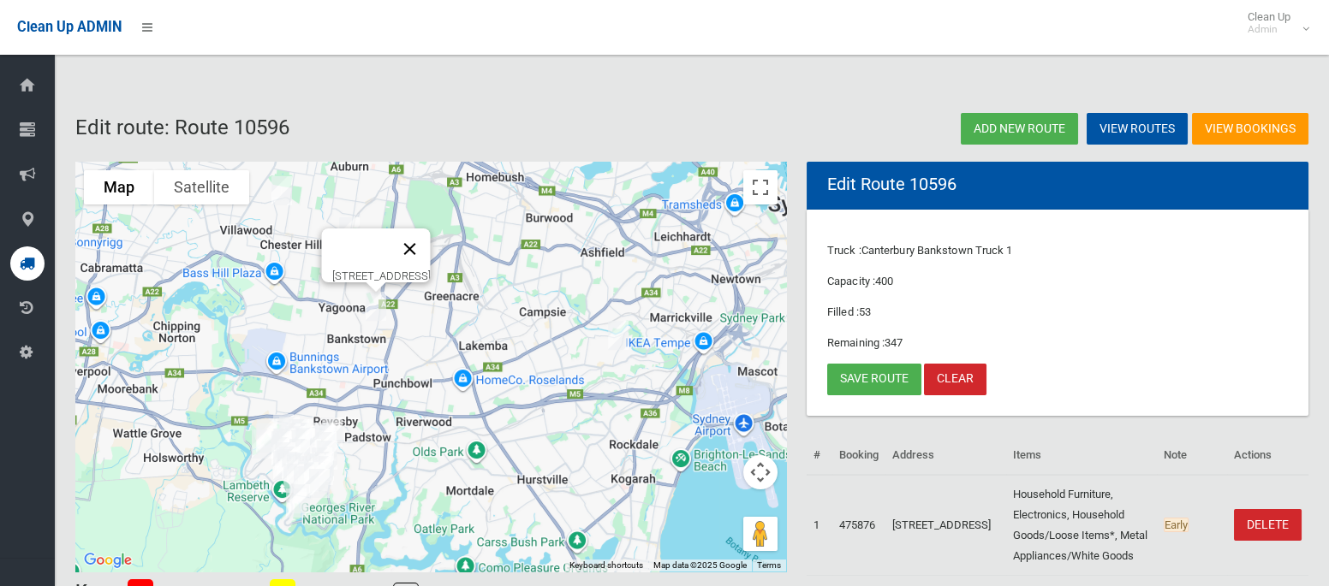
click at [431, 233] on button "Close" at bounding box center [409, 249] width 41 height 41
click at [858, 379] on link "Save route" at bounding box center [874, 380] width 94 height 32
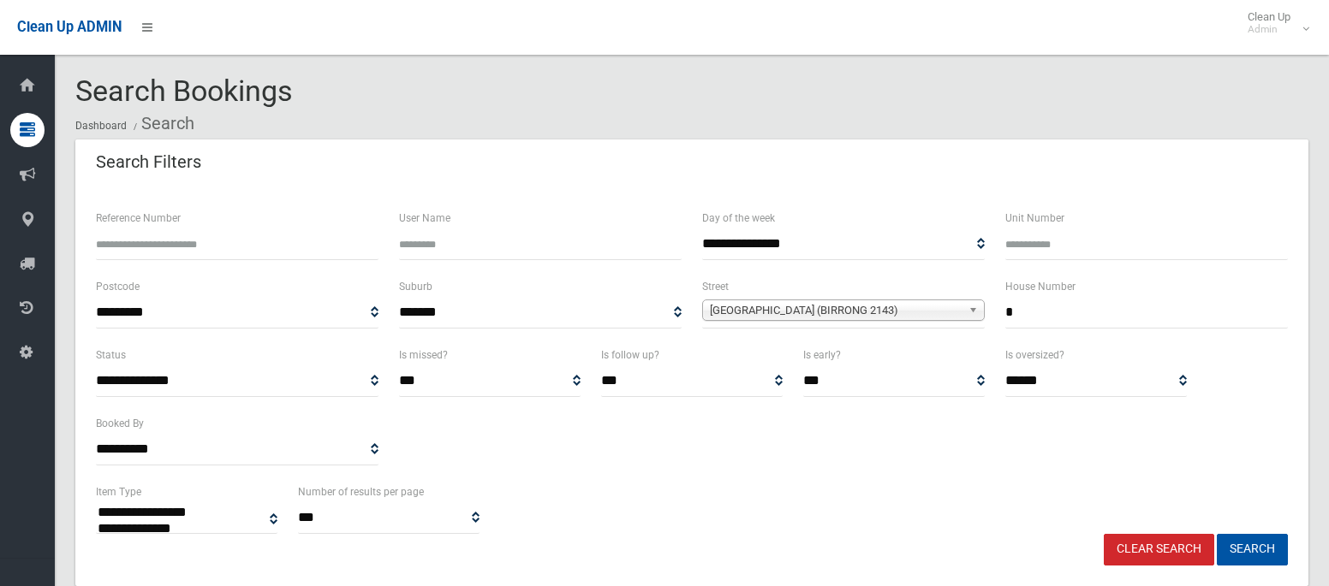
select select
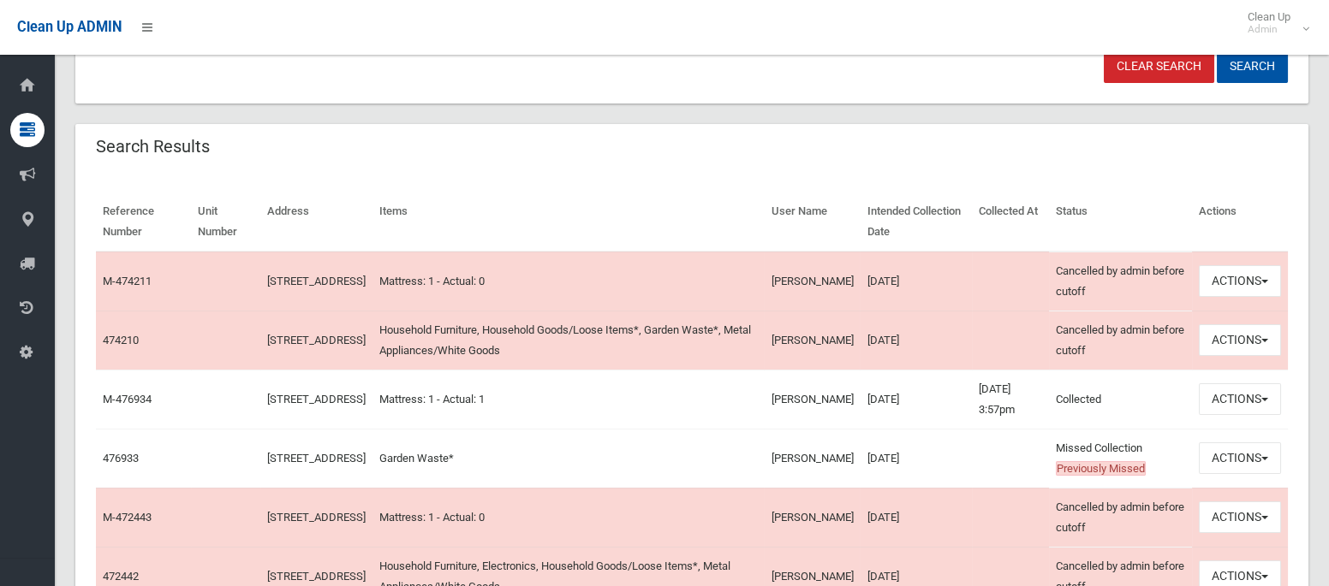
scroll to position [484, 0]
click at [1232, 462] on button "Actions" at bounding box center [1239, 458] width 82 height 32
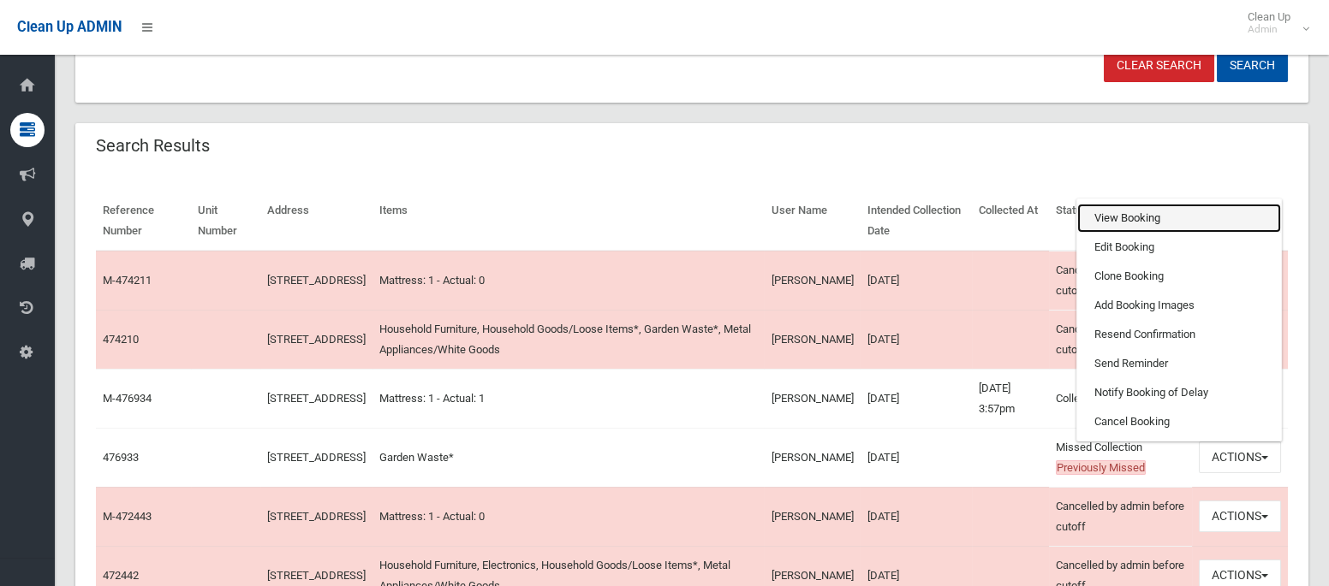
click at [1149, 212] on link "View Booking" at bounding box center [1179, 218] width 204 height 29
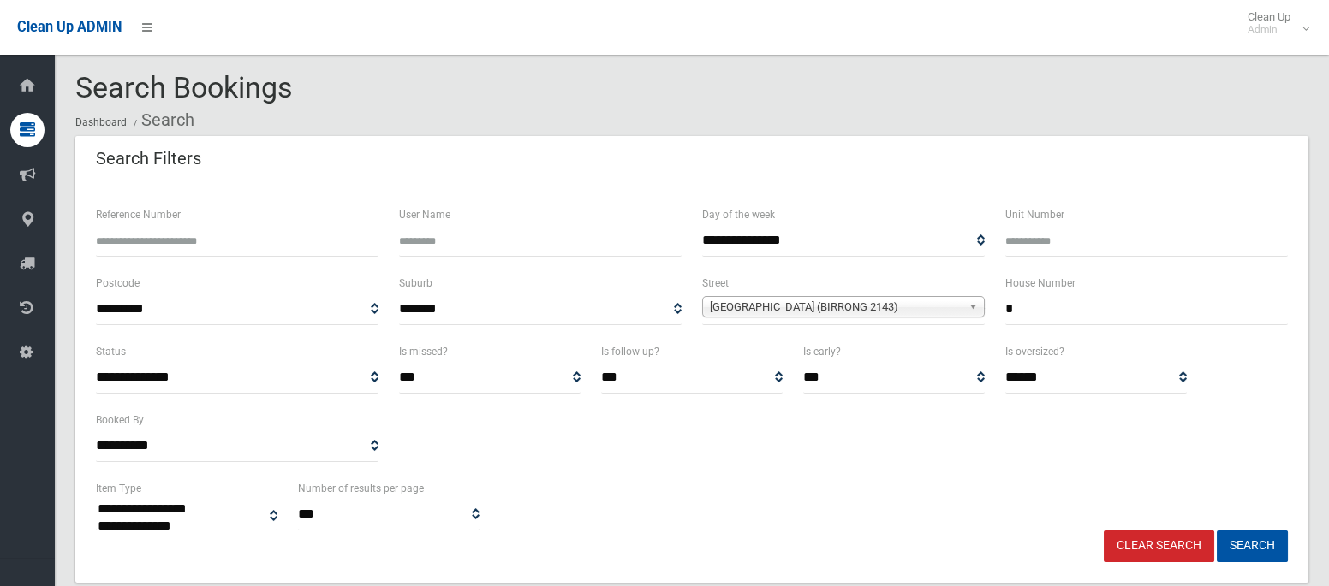
scroll to position [1, 0]
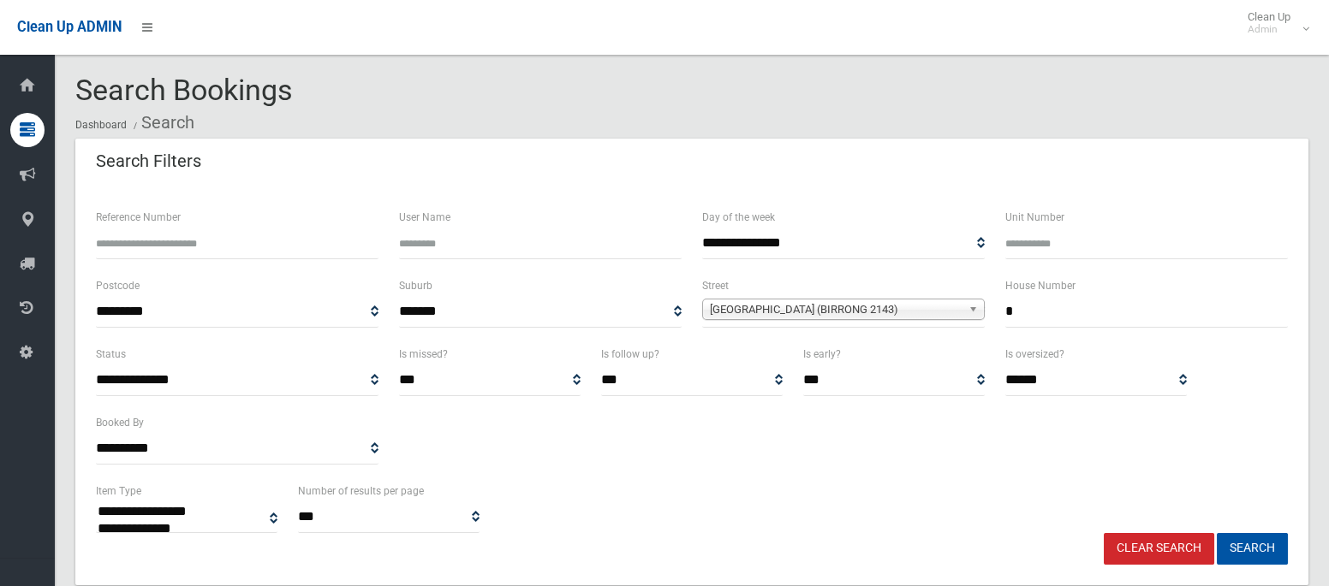
click at [1012, 310] on input "*" at bounding box center [1146, 312] width 282 height 32
type input "**"
click at [894, 306] on span "Hill Road (BIRRONG 2143)" at bounding box center [836, 310] width 252 height 21
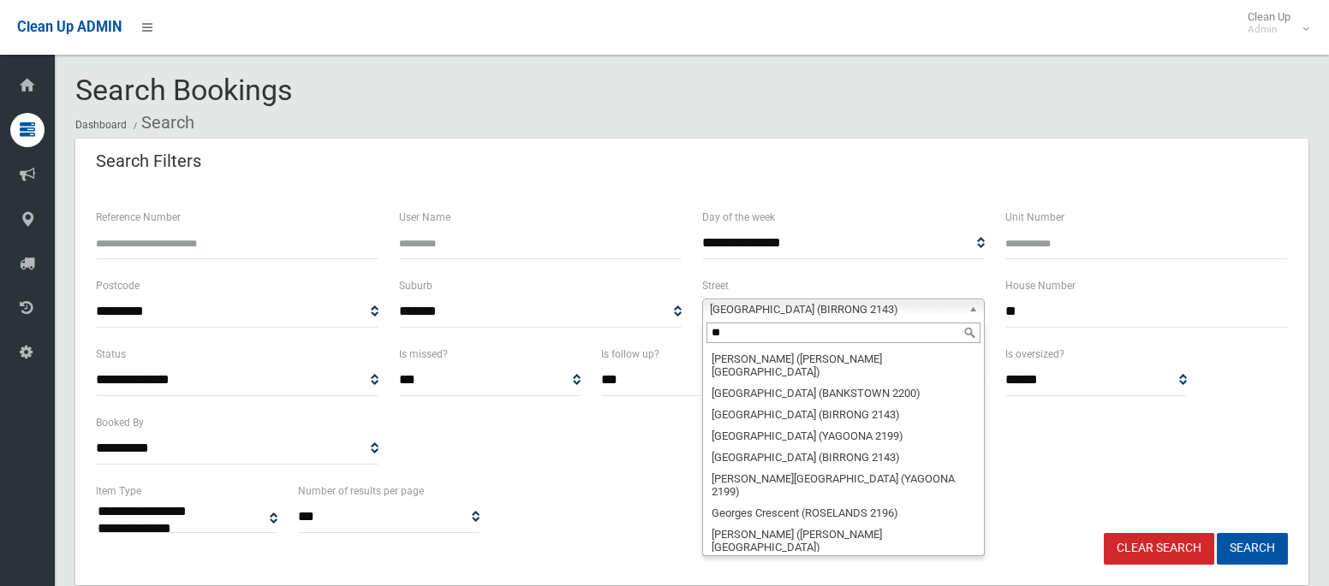
scroll to position [0, 0]
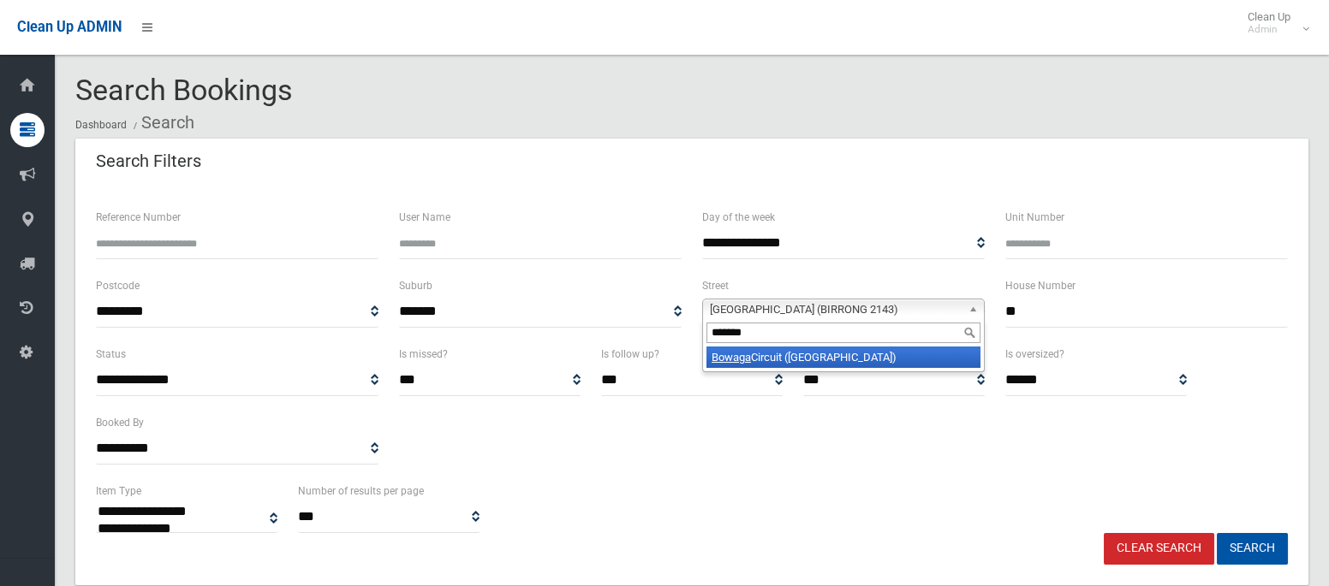
type input "******"
click at [883, 354] on li "Bowaga Circuit (VILLAWOOD 2163)" at bounding box center [843, 357] width 274 height 21
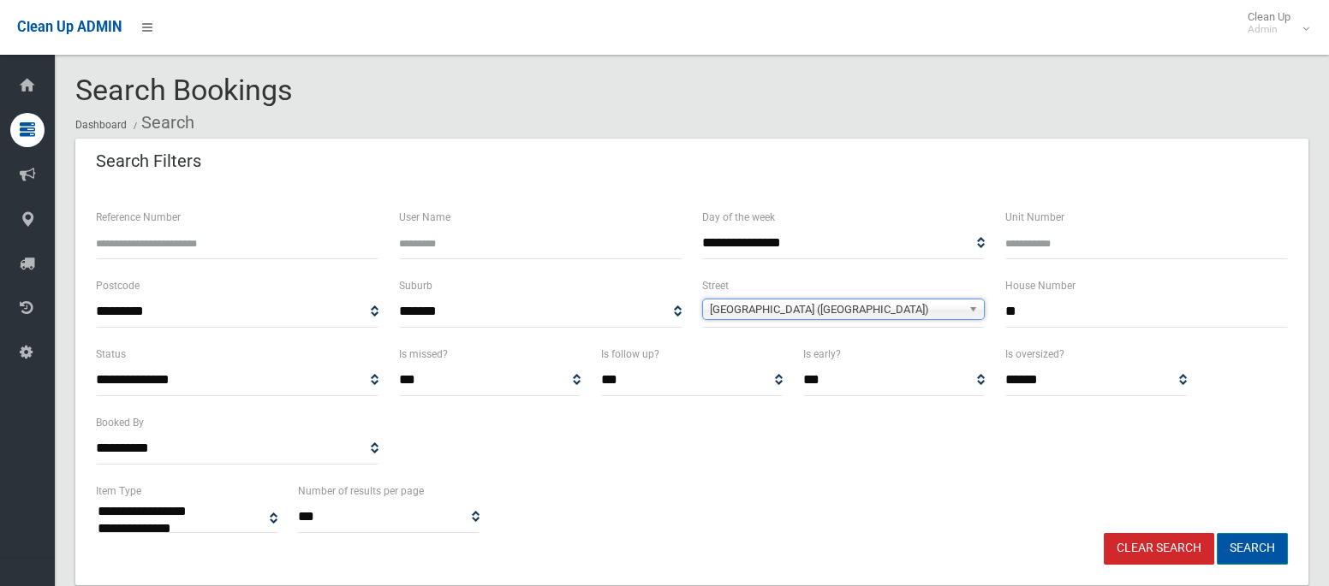
click at [1256, 553] on button "Search" at bounding box center [1251, 549] width 71 height 32
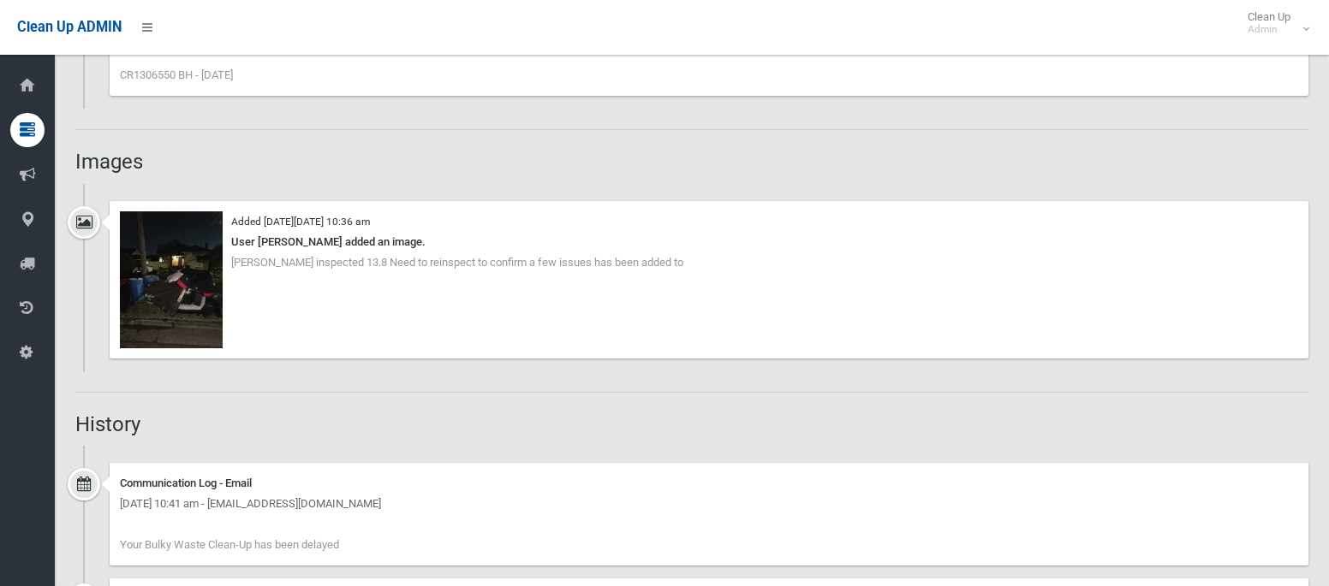
scroll to position [1249, 0]
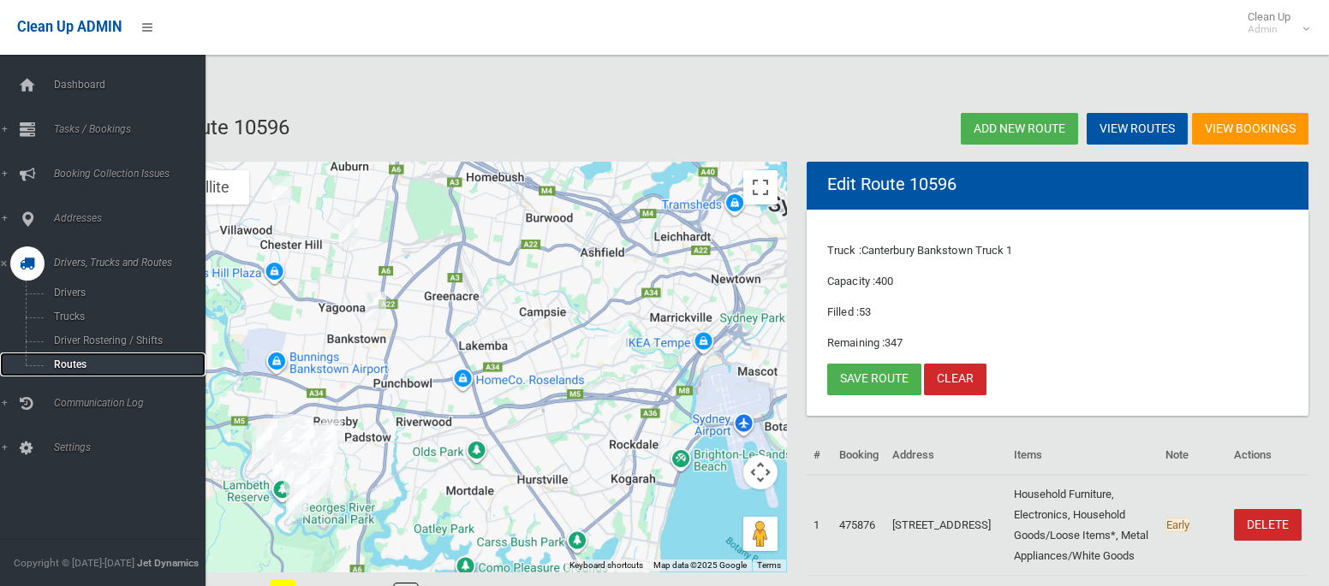
click at [66, 368] on span "Routes" at bounding box center [120, 365] width 142 height 12
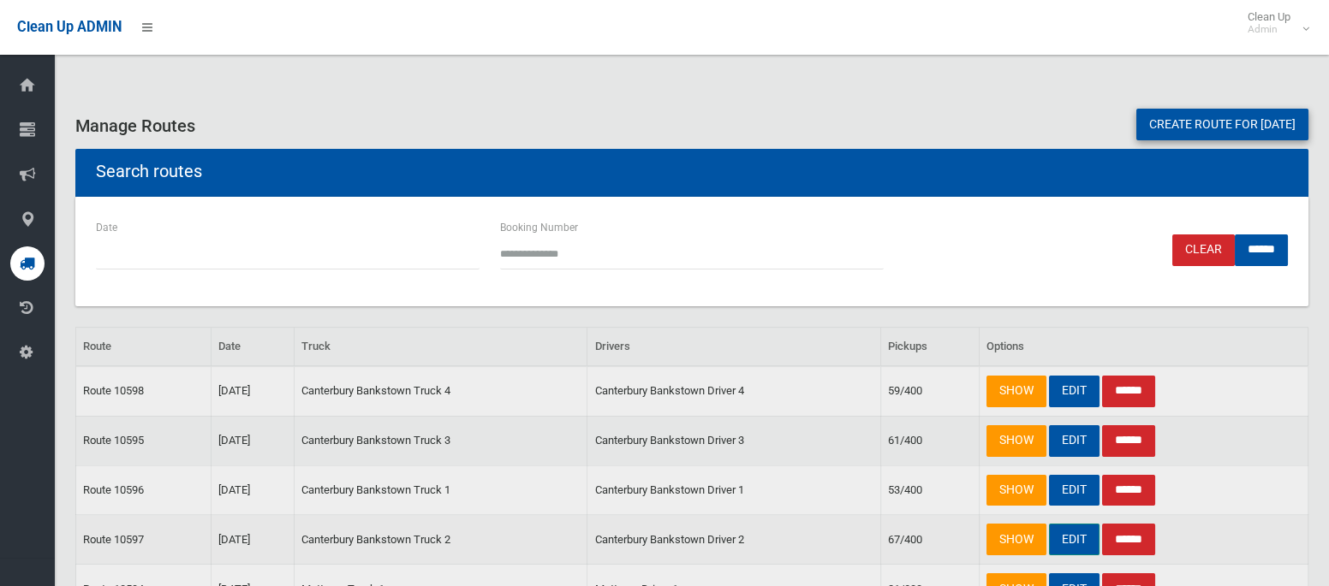
click at [1084, 535] on link "EDIT" at bounding box center [1074, 540] width 51 height 32
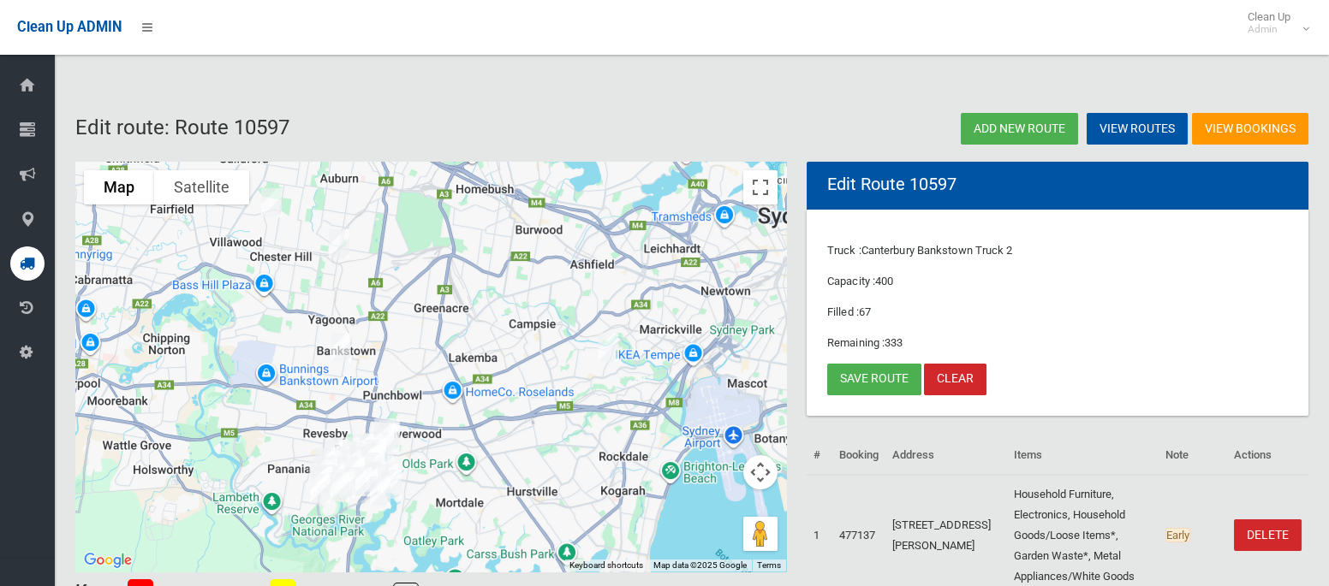
click at [336, 245] on img "9 Hill Road, BIRRONG NSW 2143" at bounding box center [339, 244] width 34 height 43
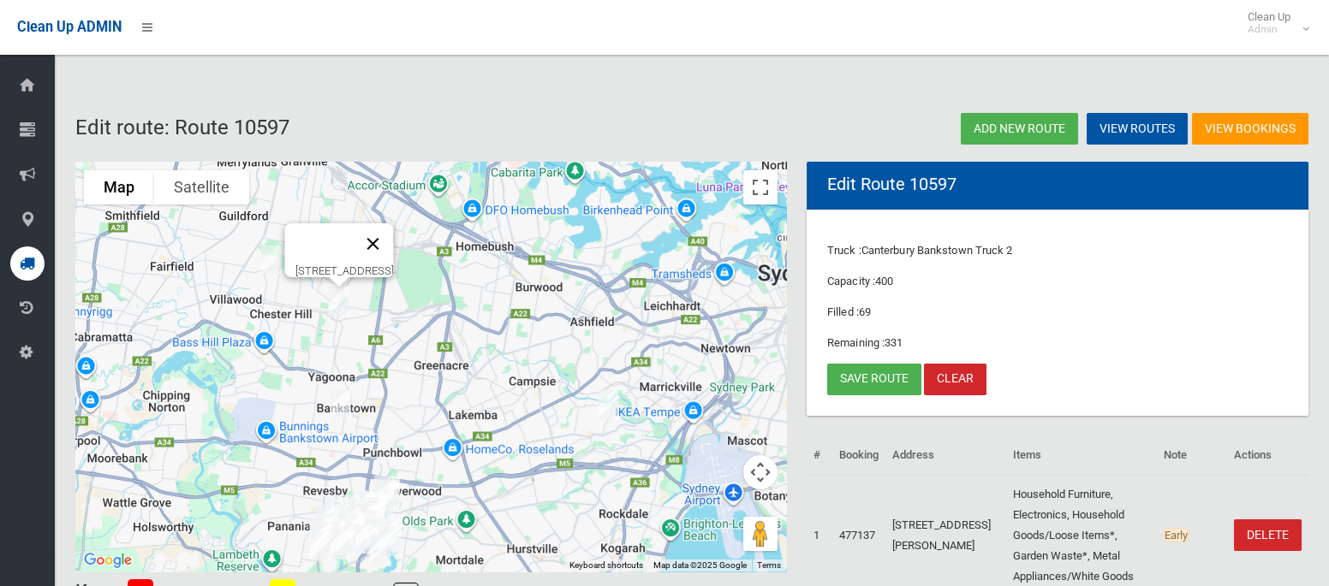
click at [394, 230] on button "Close" at bounding box center [373, 243] width 41 height 41
click at [883, 374] on link "Save route" at bounding box center [874, 380] width 94 height 32
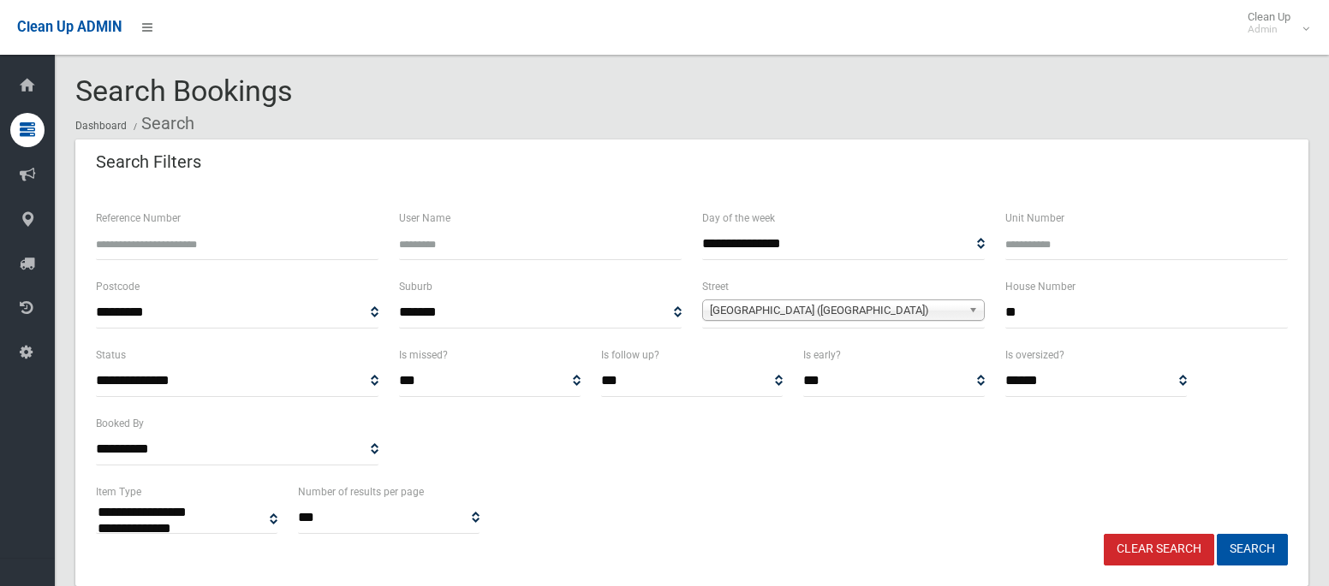
select select
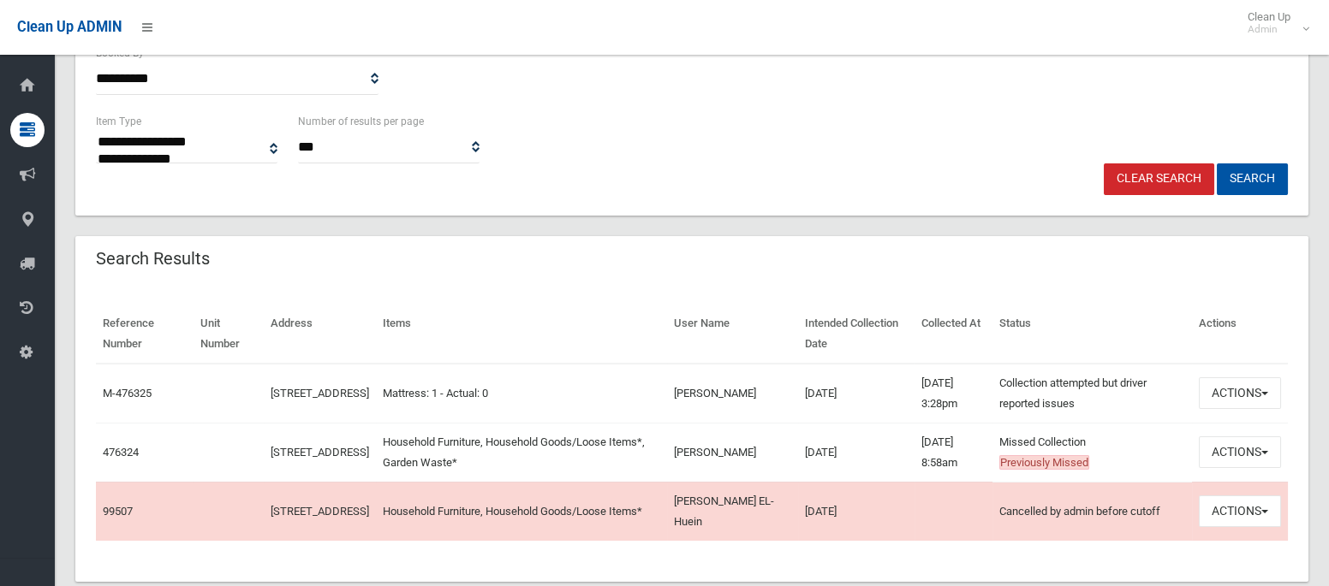
scroll to position [405, 0]
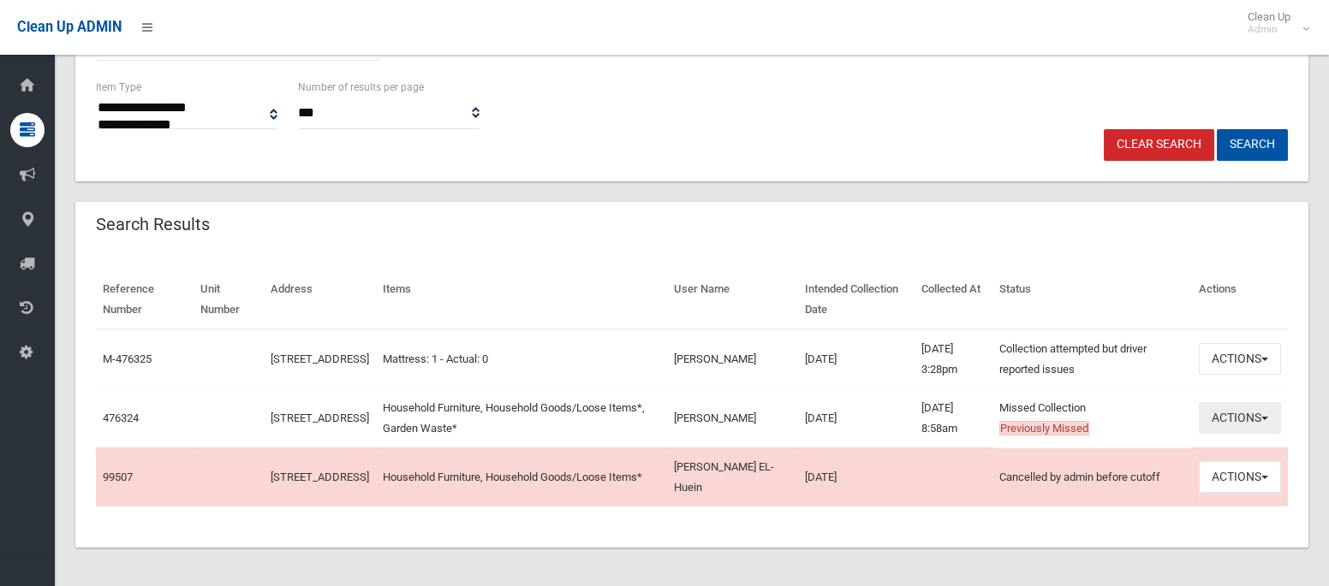
click at [1257, 421] on button "Actions" at bounding box center [1239, 418] width 82 height 32
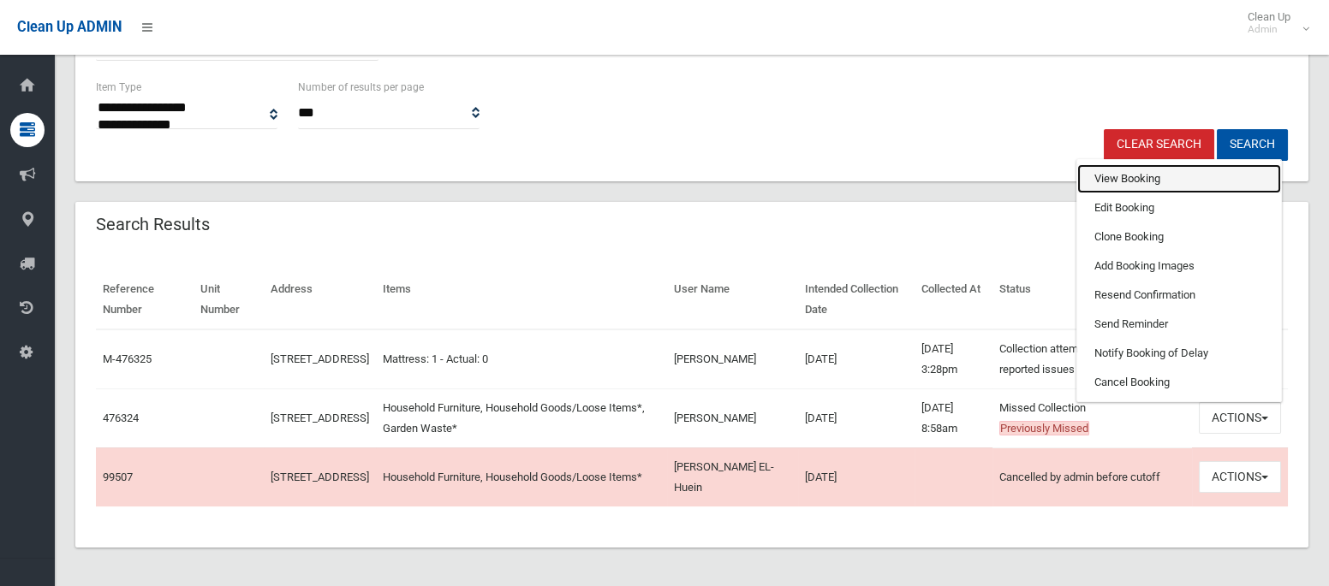
click at [1143, 171] on link "View Booking" at bounding box center [1179, 178] width 204 height 29
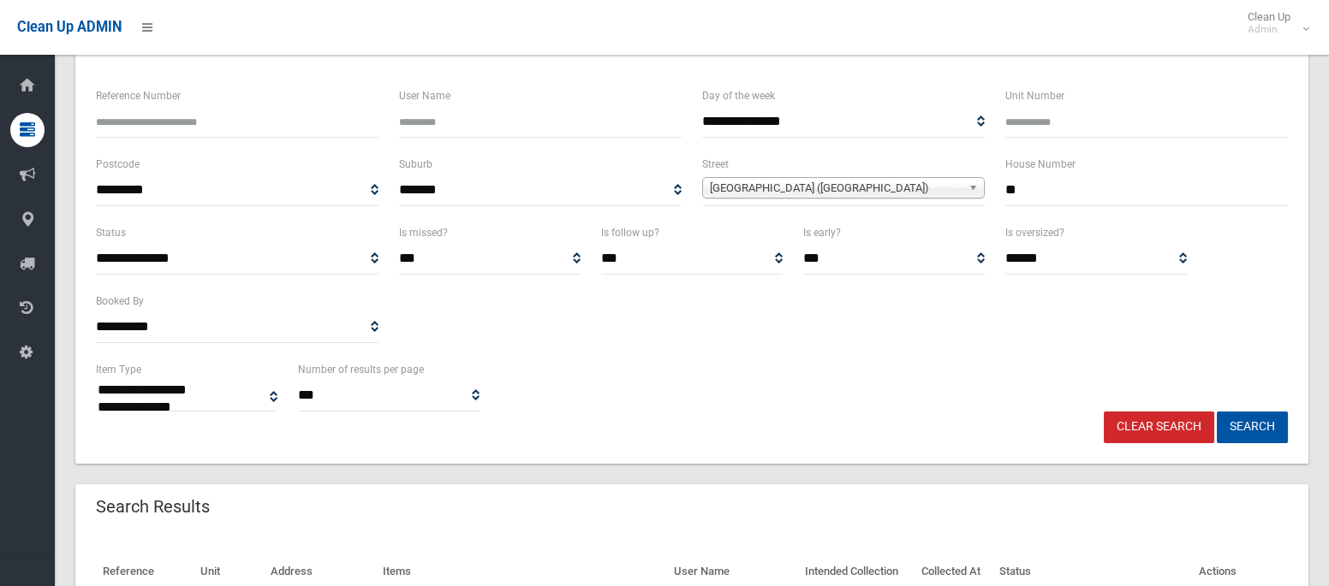
scroll to position [111, 0]
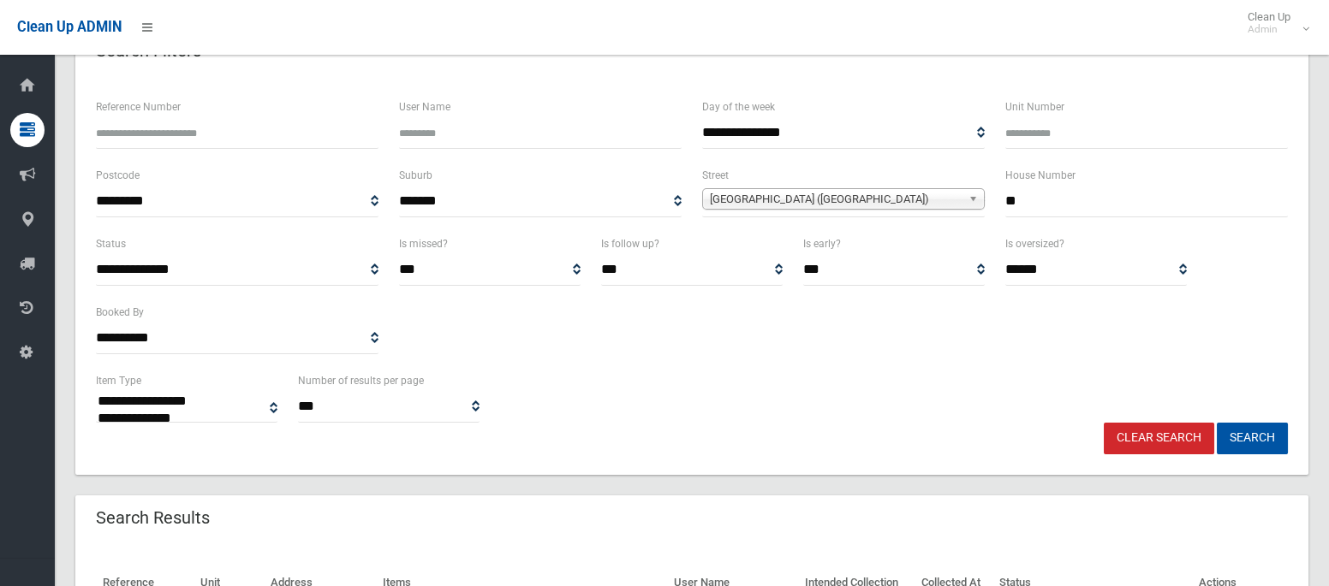
click at [1021, 197] on input "**" at bounding box center [1146, 202] width 282 height 32
type input "**"
click at [834, 199] on span "Bowaga Circuit (VILLAWOOD 2163)" at bounding box center [836, 199] width 252 height 21
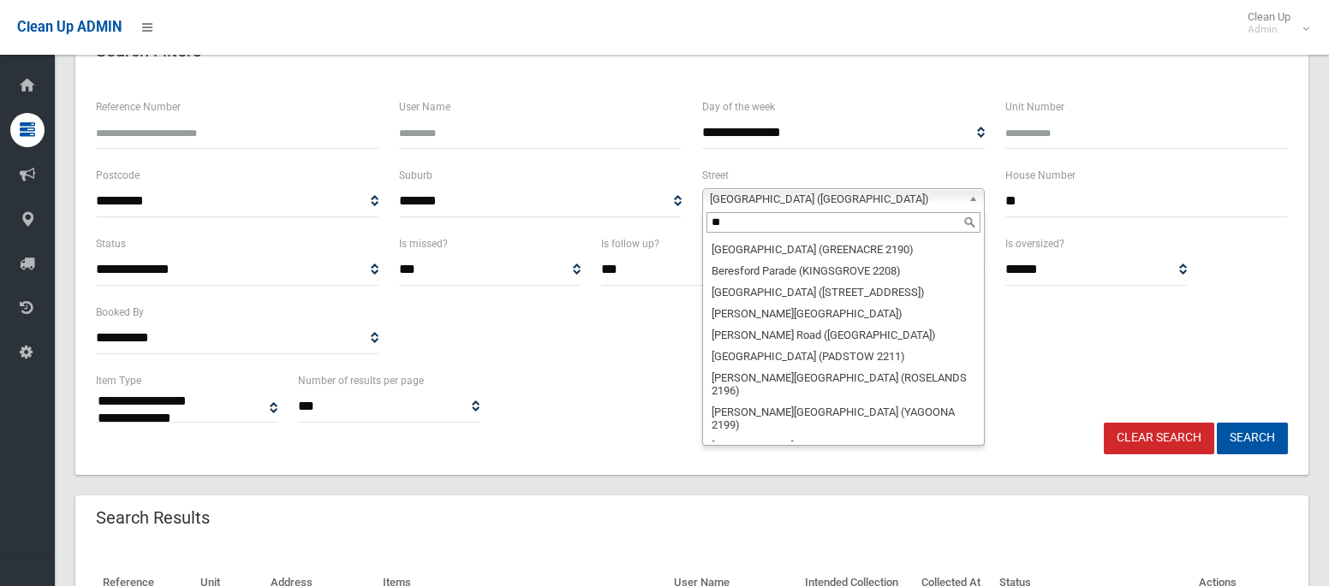
scroll to position [0, 0]
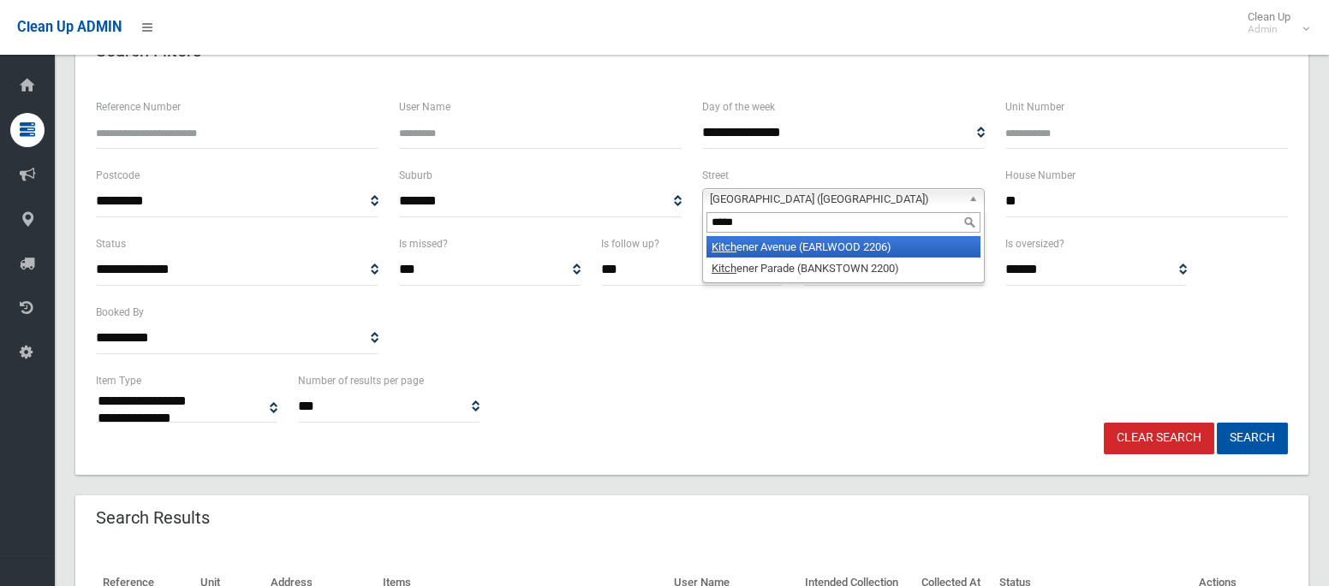
type input "*****"
click at [843, 247] on li "Kitch ener Avenue (EARLWOOD 2206)" at bounding box center [843, 246] width 274 height 21
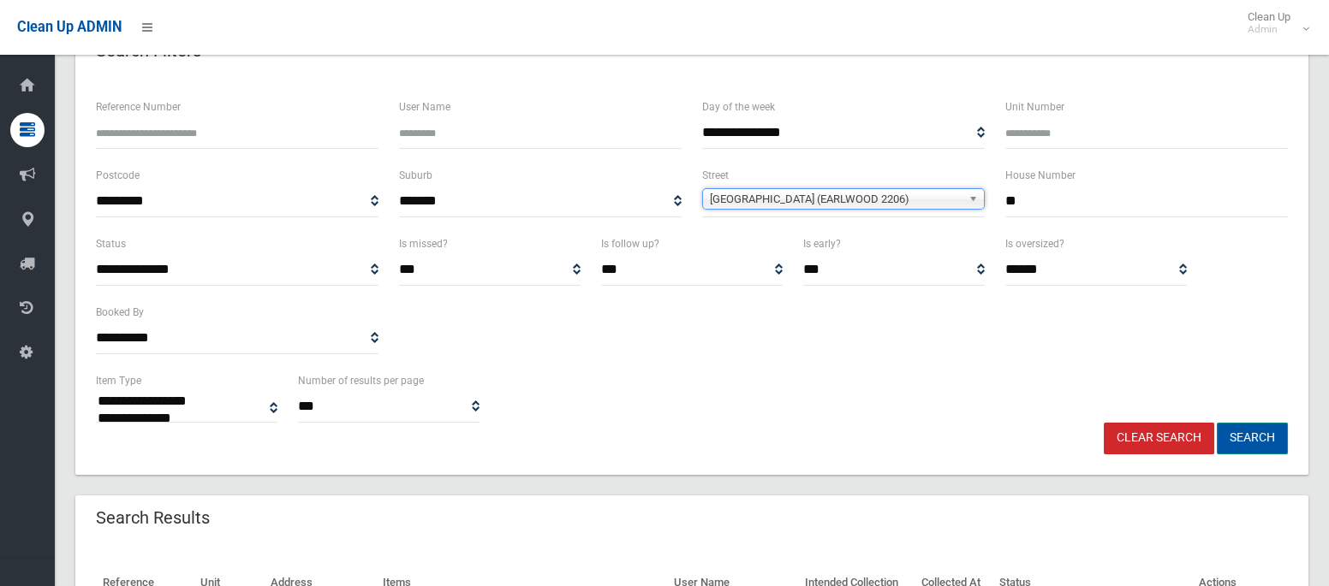
click at [1259, 433] on button "Search" at bounding box center [1251, 439] width 71 height 32
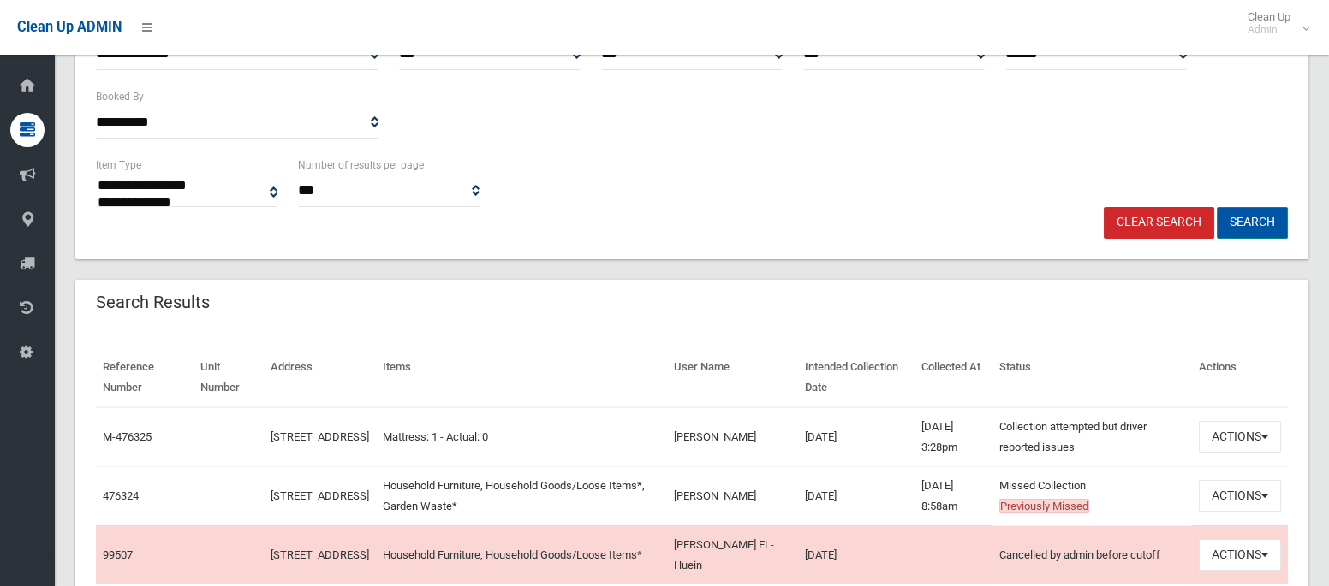
scroll to position [374, 0]
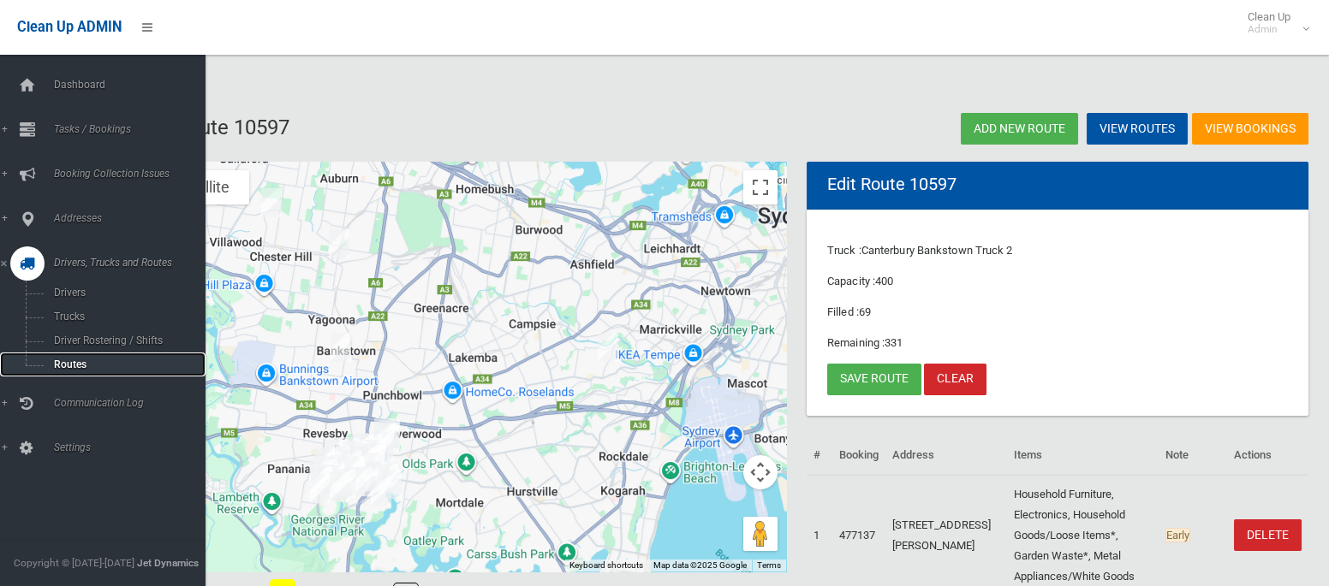
click at [74, 363] on span "Routes" at bounding box center [120, 365] width 142 height 12
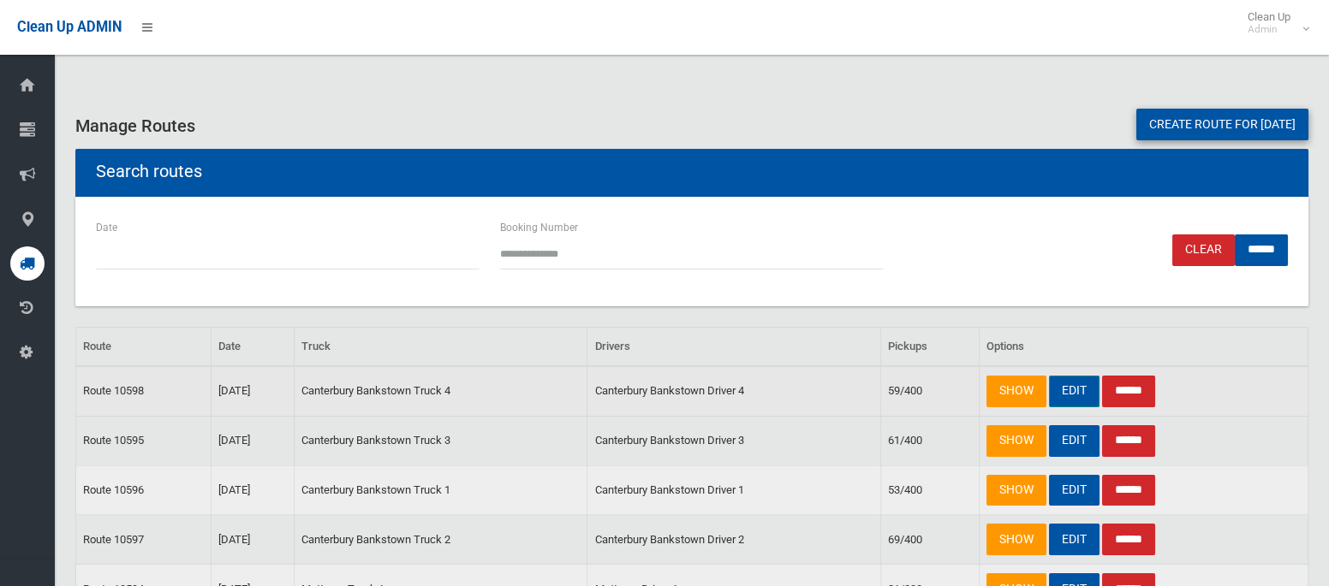
click at [1070, 390] on link "EDIT" at bounding box center [1074, 392] width 51 height 32
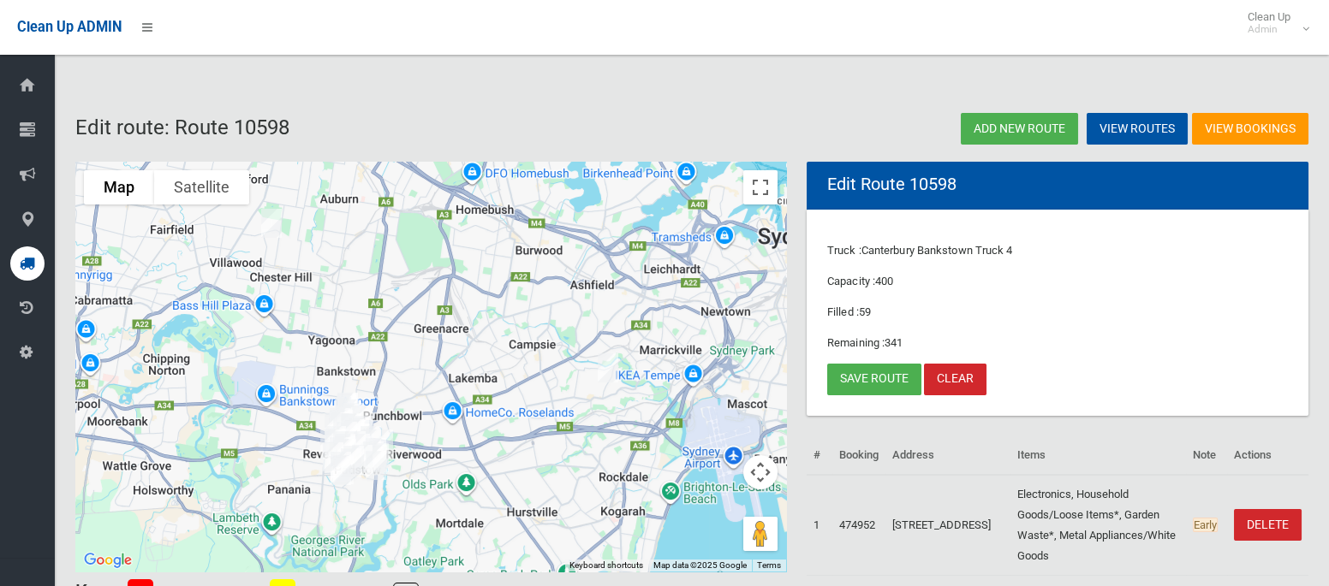
click at [272, 226] on img "15 Bowaga Circuit, VILLAWOOD NSW 2163" at bounding box center [271, 223] width 34 height 43
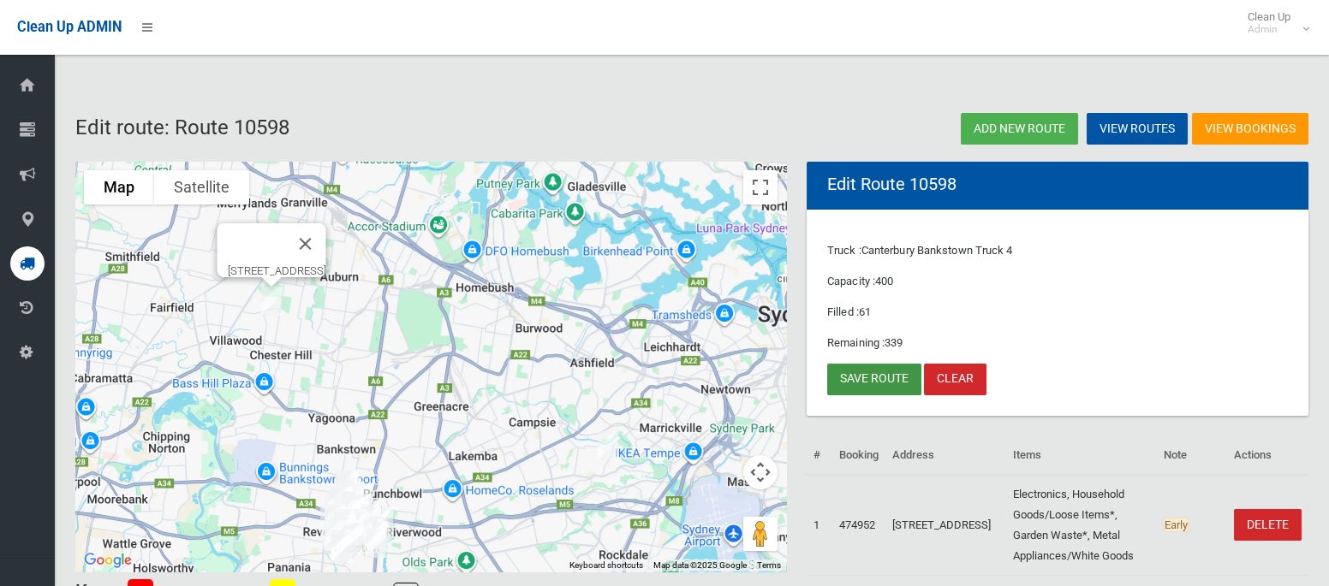
click at [863, 385] on link "Save route" at bounding box center [874, 380] width 94 height 32
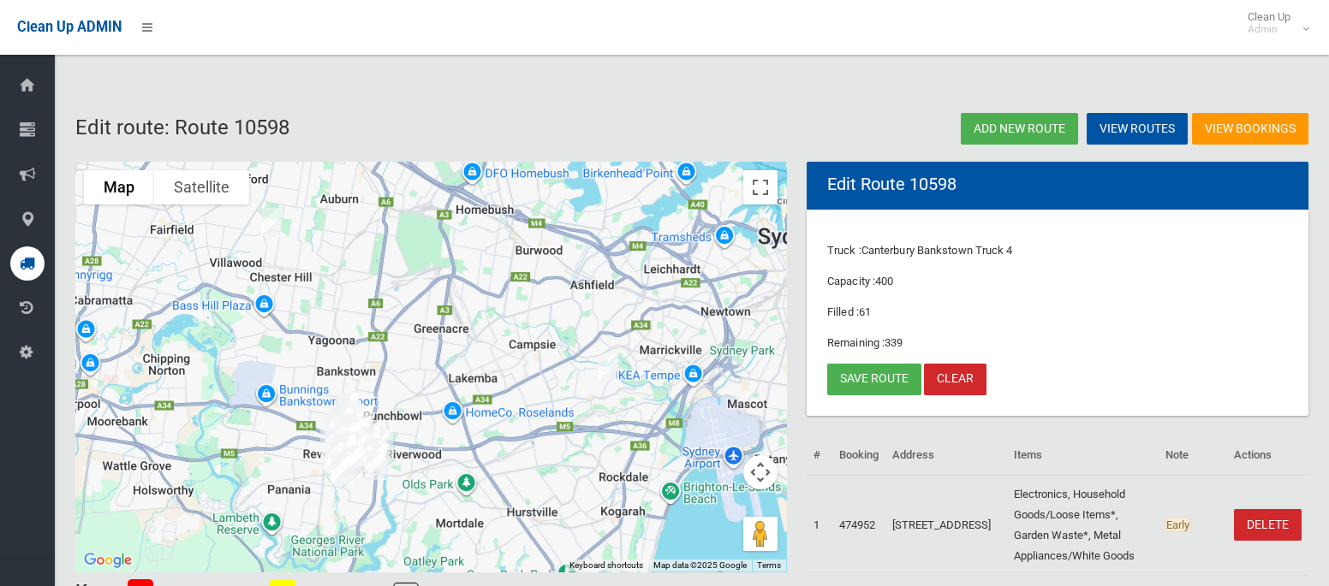
click at [609, 365] on img "2C Kitchener Avenue, EARLWOOD NSW 2206" at bounding box center [608, 368] width 34 height 43
click at [883, 378] on link "Save route" at bounding box center [874, 380] width 94 height 32
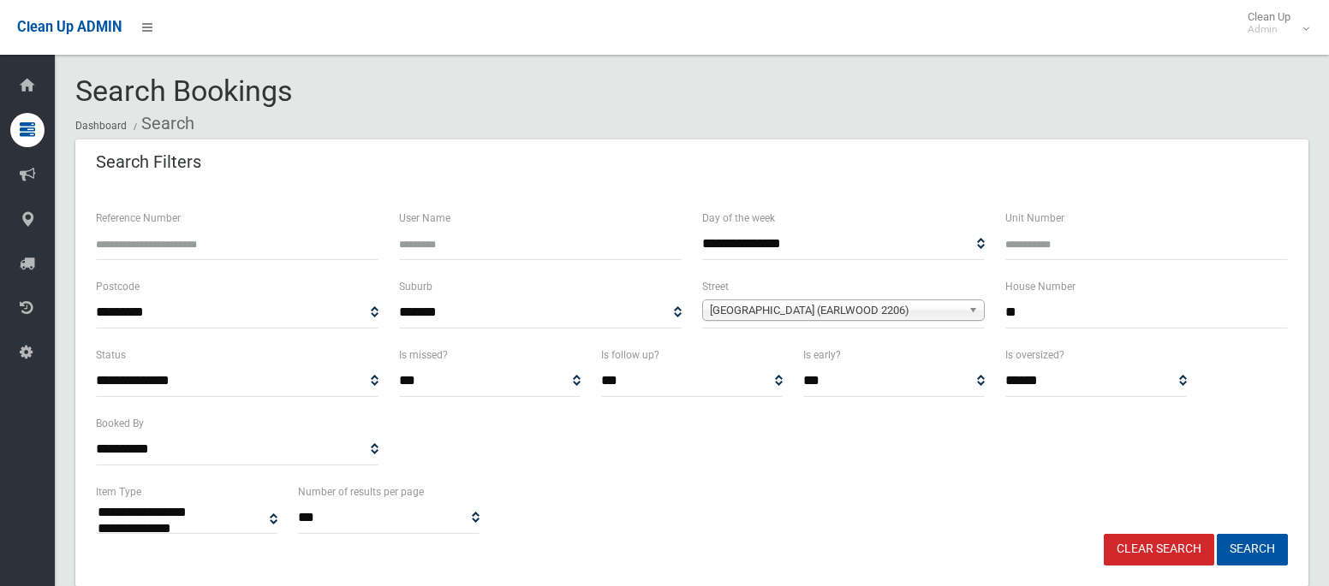
select select
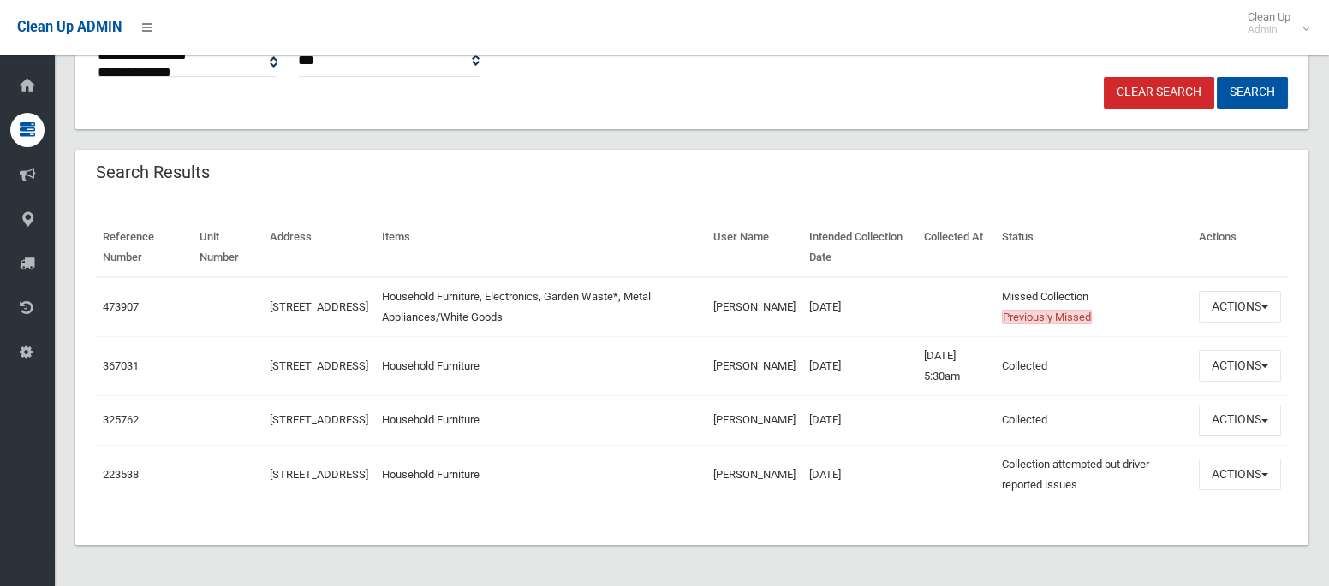
scroll to position [463, 0]
click at [1229, 291] on button "Actions" at bounding box center [1239, 307] width 82 height 32
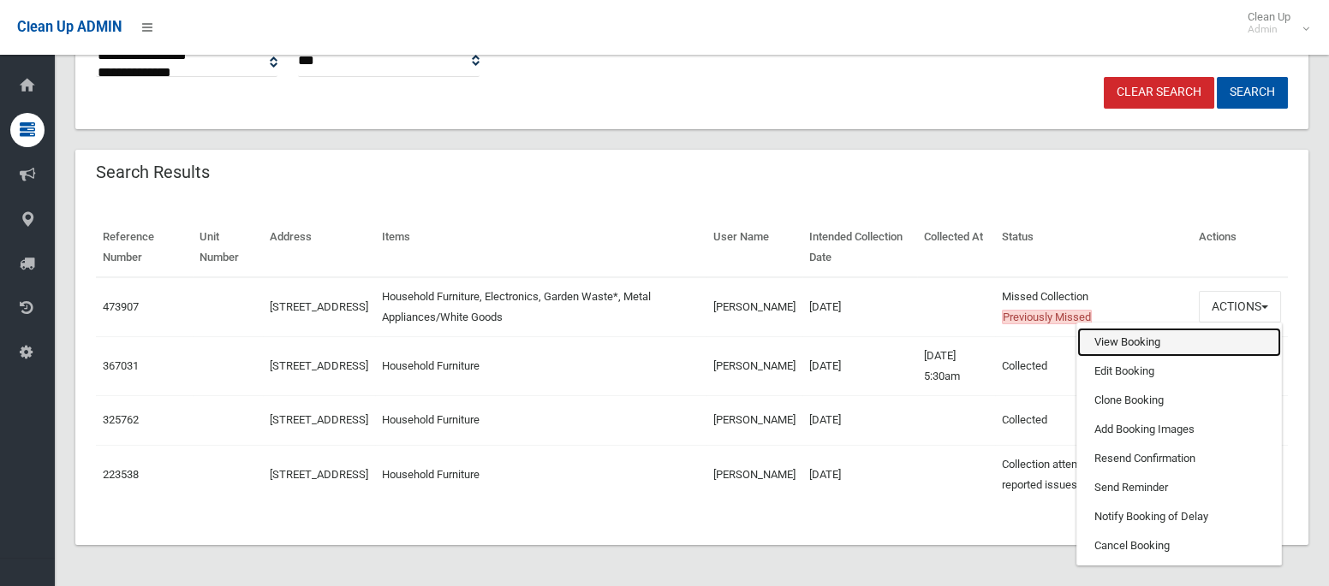
click at [1115, 336] on link "View Booking" at bounding box center [1179, 342] width 204 height 29
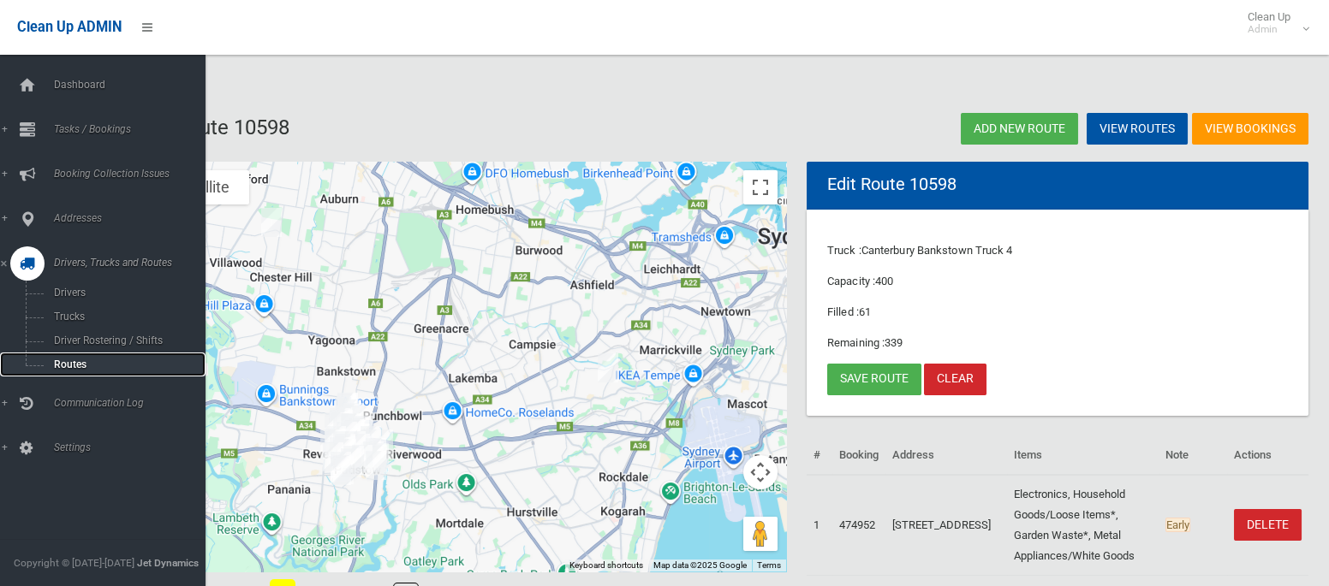
click at [62, 361] on span "Routes" at bounding box center [120, 365] width 142 height 12
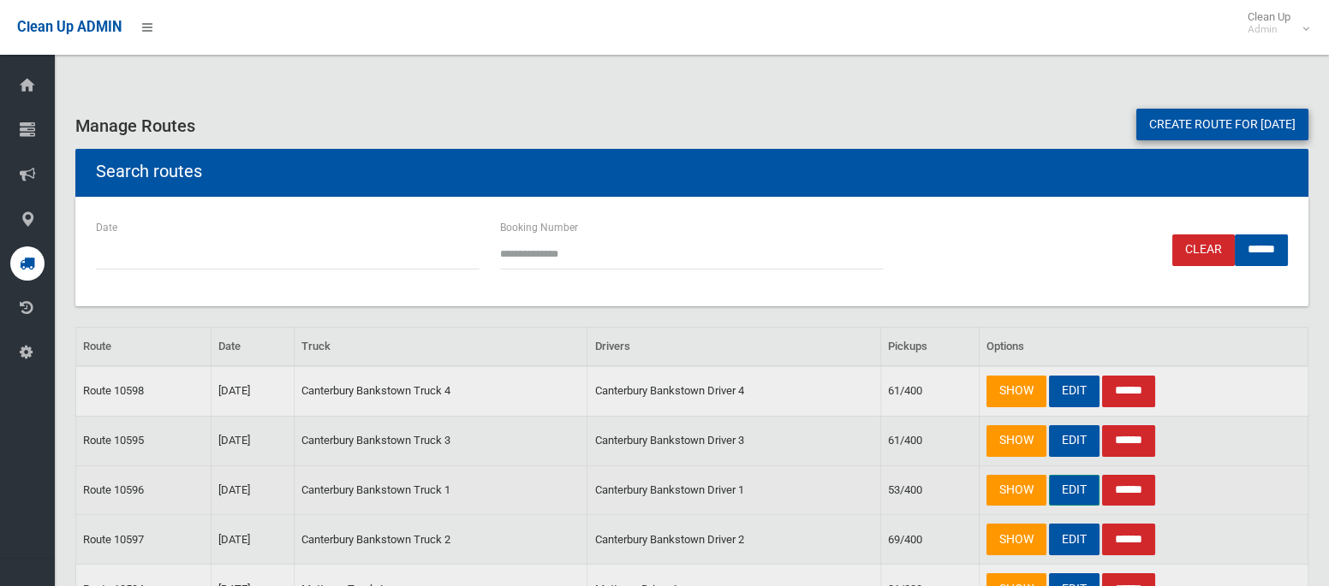
click at [1069, 497] on link "EDIT" at bounding box center [1074, 491] width 51 height 32
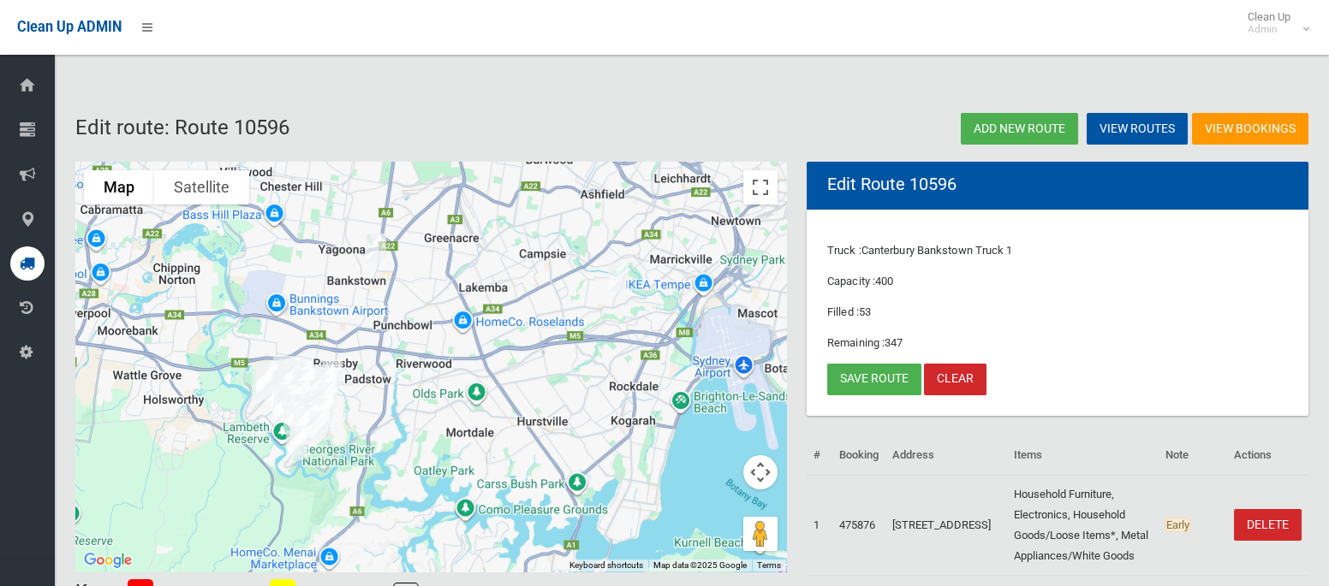
click at [615, 272] on img "2C Kitchener Avenue, EARLWOOD NSW 2206" at bounding box center [618, 277] width 34 height 43
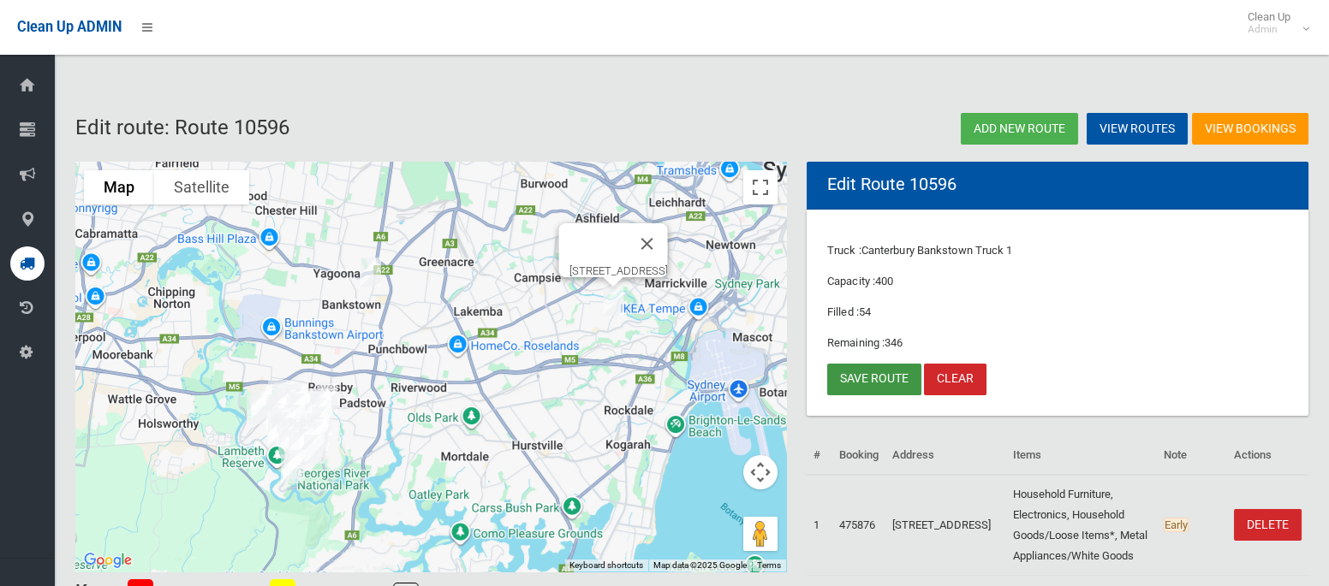
click at [889, 378] on link "Save route" at bounding box center [874, 380] width 94 height 32
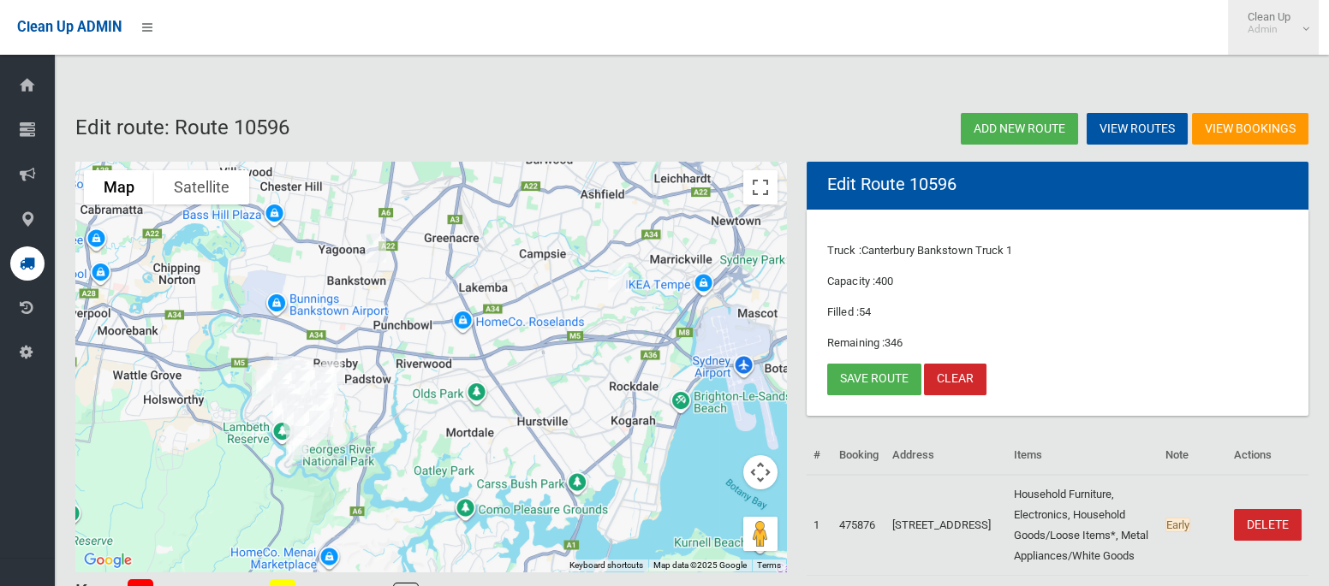
click at [1287, 15] on span "Clean Up Admin" at bounding box center [1273, 23] width 68 height 26
click at [1284, 78] on link "Logout" at bounding box center [1272, 74] width 89 height 29
